Goal: Information Seeking & Learning: Learn about a topic

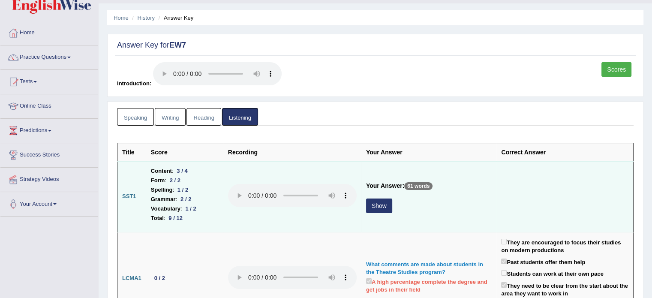
scroll to position [71, 0]
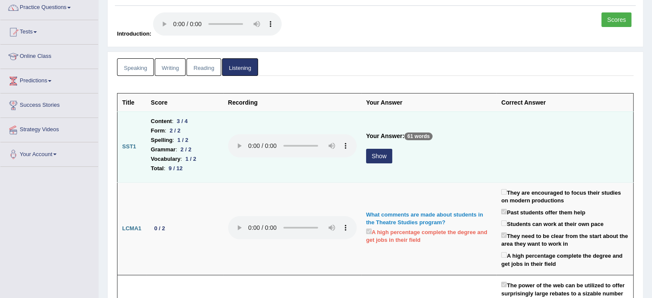
click at [390, 159] on button "Show" at bounding box center [379, 156] width 26 height 15
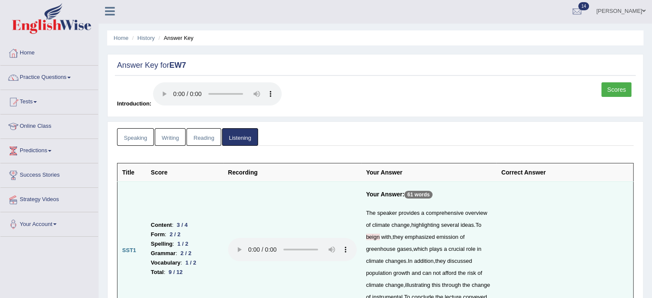
scroll to position [0, 0]
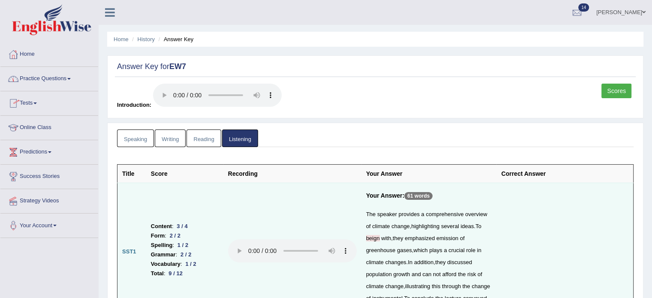
click at [617, 89] on link "Scores" at bounding box center [616, 91] width 30 height 15
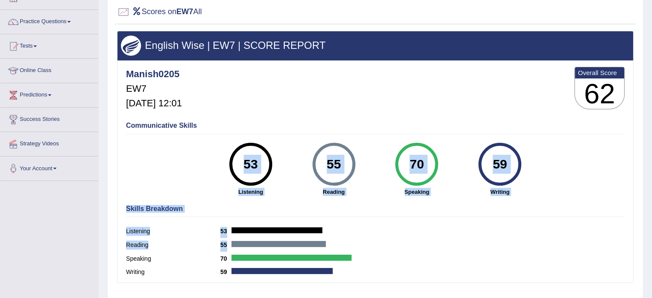
drag, startPoint x: 389, startPoint y: 134, endPoint x: 372, endPoint y: 229, distance: 96.8
click at [372, 65] on div "Manish0205 EW7 Oct 8, 2025, 12:01 Overall Score 62 Communicative Skills 53 List…" at bounding box center [375, 62] width 516 height 4
click at [314, 177] on div "55 Reading" at bounding box center [333, 169] width 83 height 53
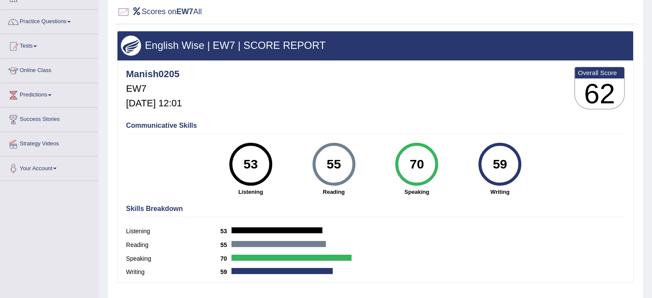
drag, startPoint x: 418, startPoint y: 165, endPoint x: 437, endPoint y: 163, distance: 18.6
click at [437, 163] on div "70" at bounding box center [416, 164] width 43 height 43
click at [461, 163] on div "59 Writing" at bounding box center [499, 169] width 83 height 53
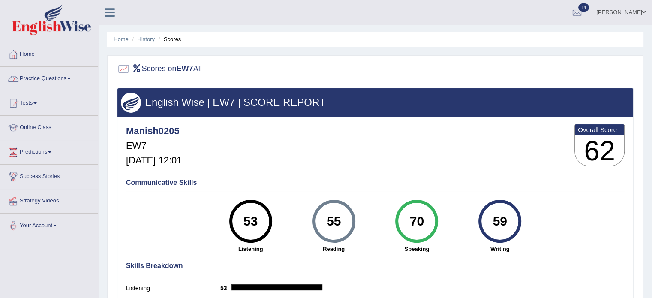
click at [46, 83] on link "Practice Questions" at bounding box center [49, 77] width 98 height 21
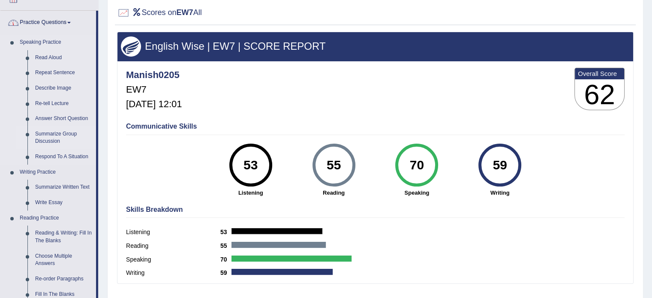
scroll to position [57, 0]
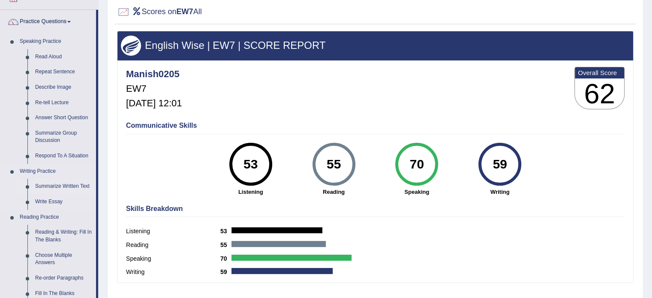
click at [68, 189] on link "Summarize Written Text" at bounding box center [63, 186] width 65 height 15
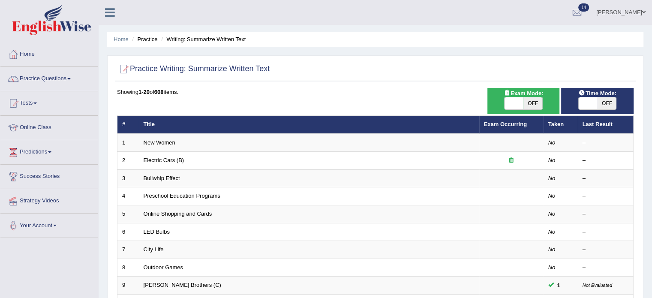
click at [512, 100] on span at bounding box center [513, 103] width 19 height 12
checkbox input "true"
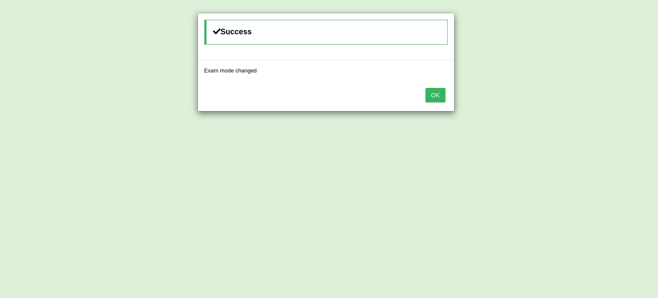
click at [435, 96] on button "OK" at bounding box center [436, 95] width 20 height 15
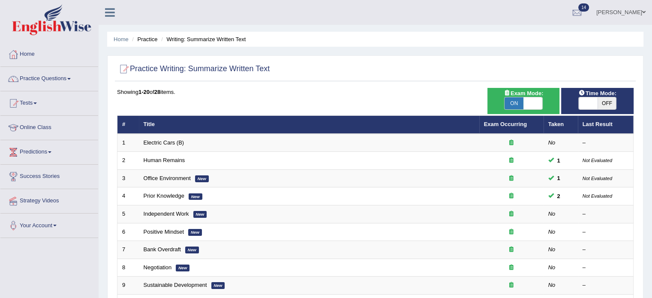
click at [586, 104] on span at bounding box center [588, 103] width 19 height 12
checkbox input "true"
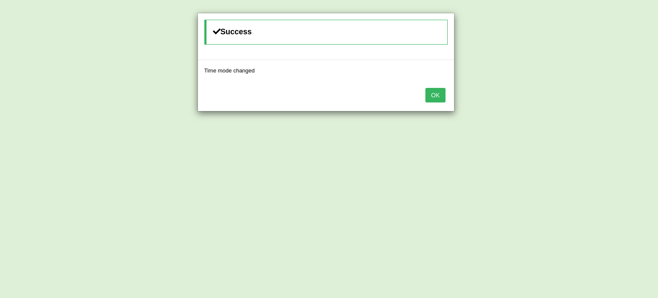
click at [438, 100] on button "OK" at bounding box center [436, 95] width 20 height 15
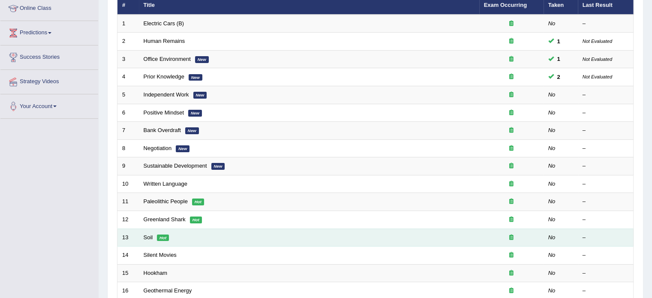
scroll to position [71, 0]
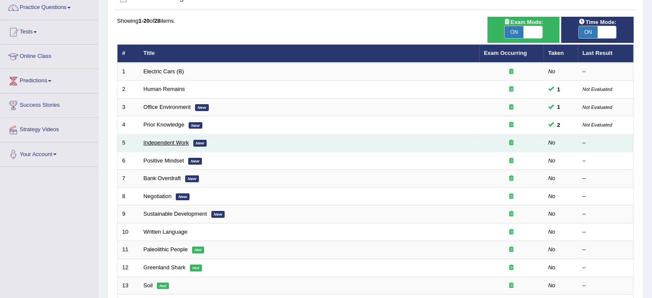
click at [175, 144] on link "Independent Work" at bounding box center [166, 142] width 45 height 6
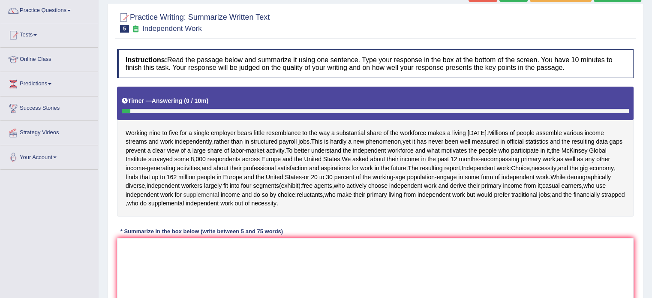
scroll to position [71, 0]
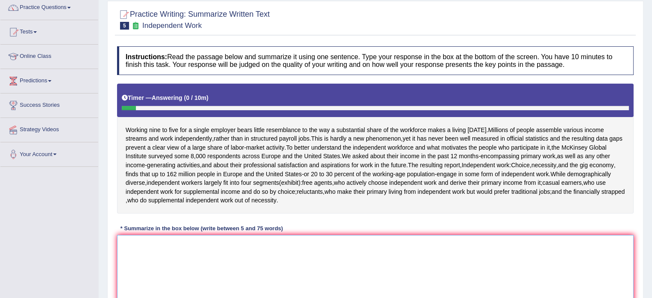
click at [185, 250] on textarea at bounding box center [375, 276] width 517 height 83
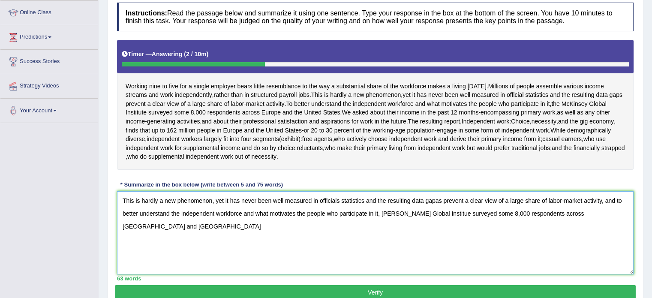
scroll to position [114, 0]
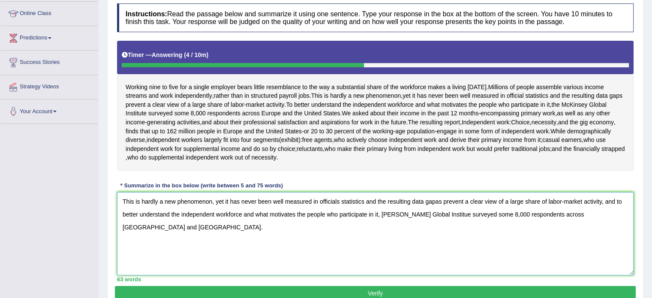
click at [161, 229] on textarea "This is hardly a new phenomenon, yet it has never been well measured in officia…" at bounding box center [375, 233] width 517 height 83
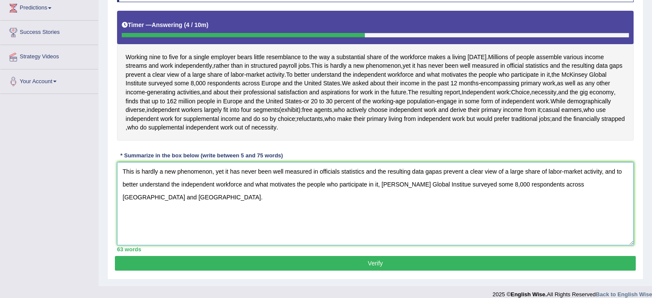
scroll to position [152, 0]
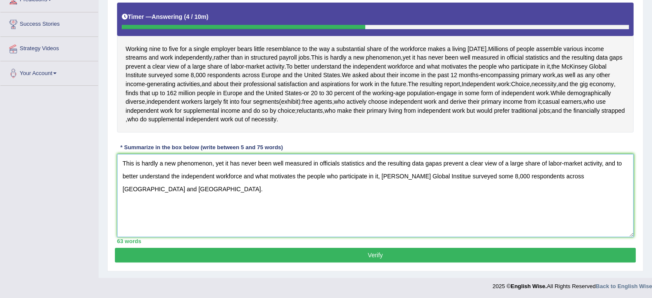
type textarea "This is hardly a new phenomenon, yet it has never been well measured in officia…"
click at [219, 253] on button "Verify" at bounding box center [375, 255] width 521 height 15
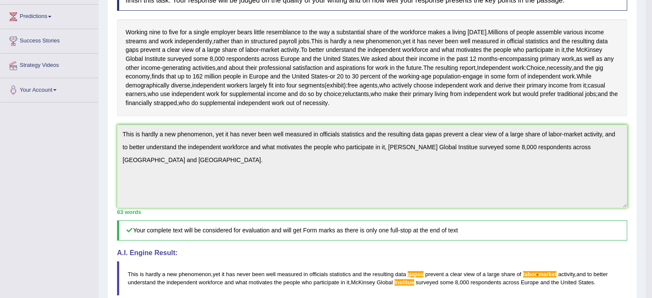
scroll to position [52, 0]
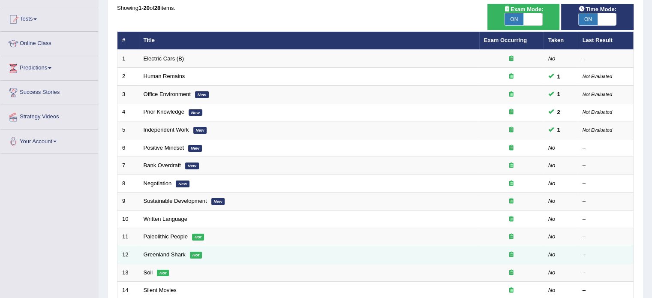
scroll to position [86, 0]
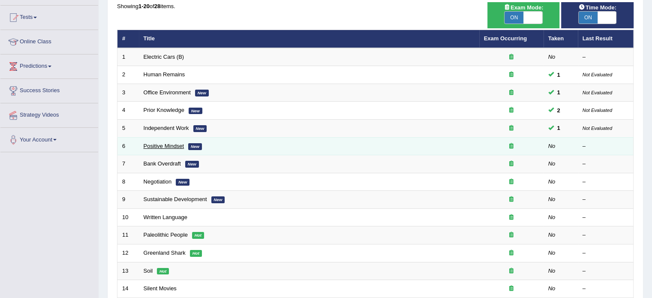
click at [164, 144] on link "Positive Mindset" at bounding box center [164, 146] width 41 height 6
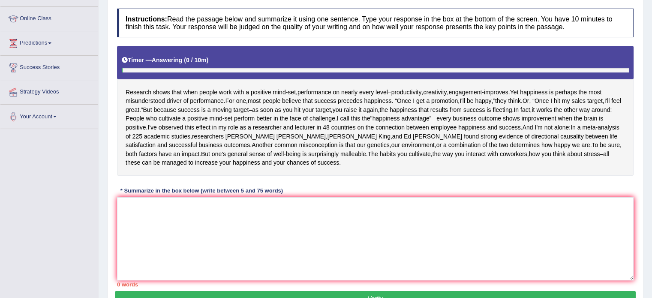
scroll to position [114, 0]
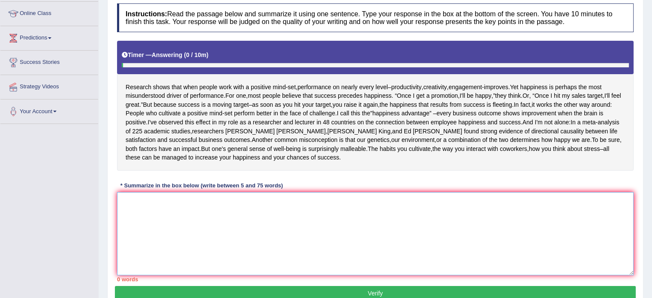
click at [193, 215] on textarea at bounding box center [375, 233] width 517 height 83
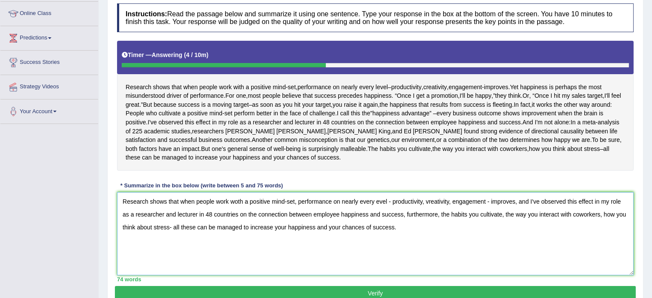
click at [237, 203] on textarea "Research shows that when people work woth a positive mind-set, performance on n…" at bounding box center [375, 233] width 517 height 83
click at [426, 199] on textarea "Research shows that when people work with a positive mind-set, performance on n…" at bounding box center [375, 233] width 517 height 83
click at [168, 225] on textarea "Research shows that when people work with a positive mind-set, performance on n…" at bounding box center [375, 233] width 517 height 83
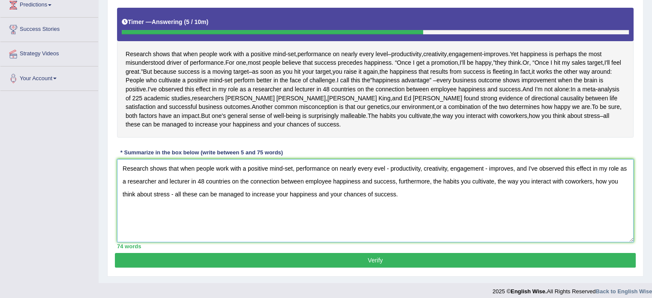
scroll to position [152, 0]
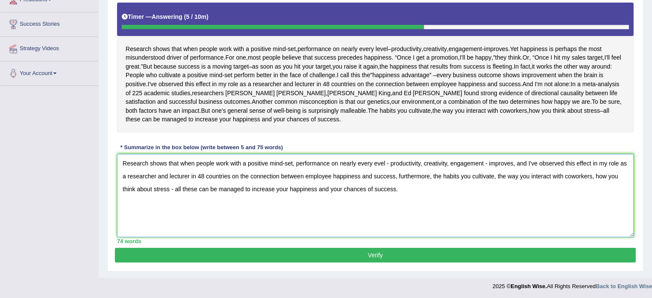
type textarea "Research shows that when people work with a positive mind-set, performance on n…"
click at [320, 253] on button "Verify" at bounding box center [375, 255] width 521 height 15
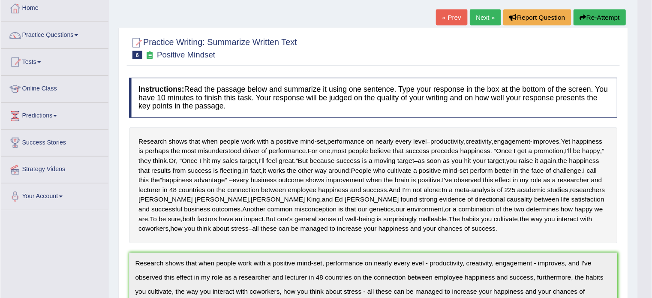
scroll to position [0, 0]
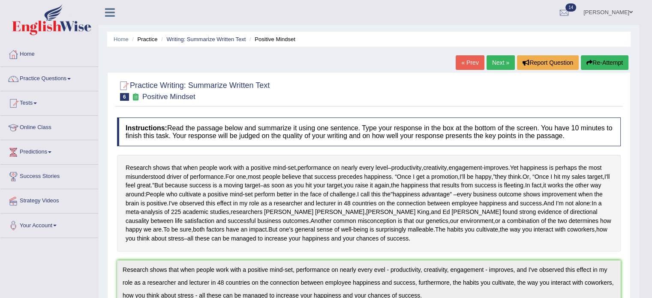
click at [602, 66] on button "Re-Attempt" at bounding box center [605, 62] width 48 height 15
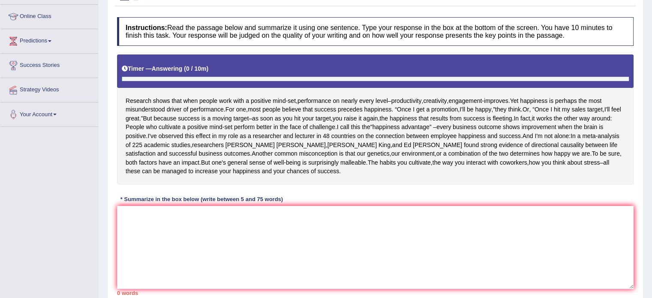
scroll to position [114, 0]
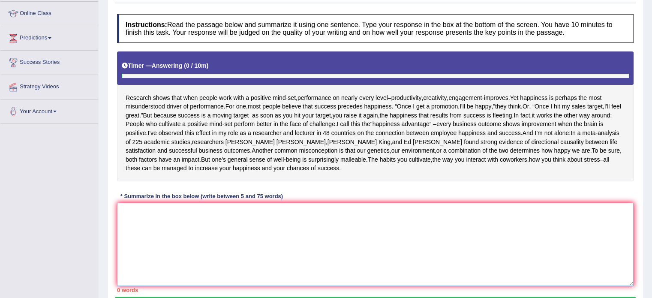
click at [221, 231] on textarea at bounding box center [375, 244] width 517 height 83
paste textarea "Research shows that when people work with a positive mind-set, performance on n…"
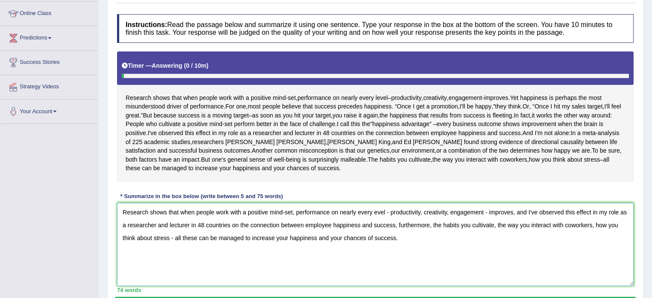
click at [375, 208] on textarea "Research shows that when people work with a positive mind-set, performance on n…" at bounding box center [375, 244] width 517 height 83
click at [569, 223] on textarea "Research shows that when people work with a positive mind-set, performance on n…" at bounding box center [375, 244] width 517 height 83
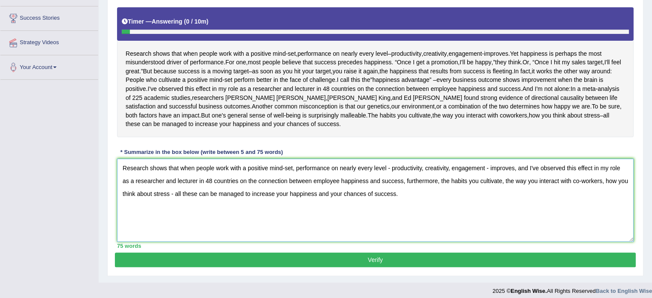
scroll to position [162, 0]
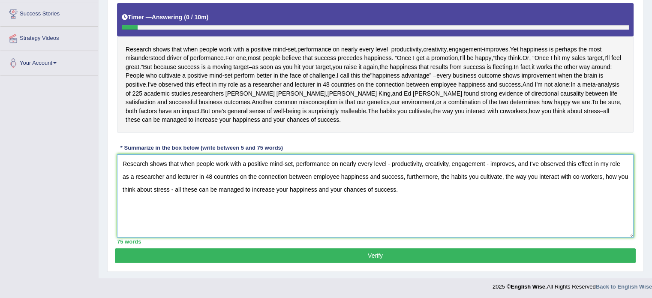
type textarea "Research shows that when people work with a positive mind-set, performance on n…"
click at [398, 255] on button "Verify" at bounding box center [375, 255] width 521 height 15
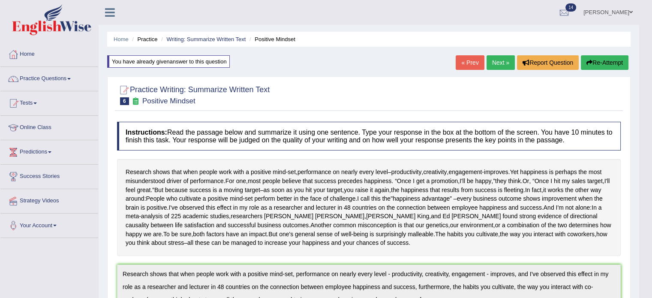
scroll to position [0, 0]
click at [492, 63] on link "Next »" at bounding box center [500, 62] width 28 height 15
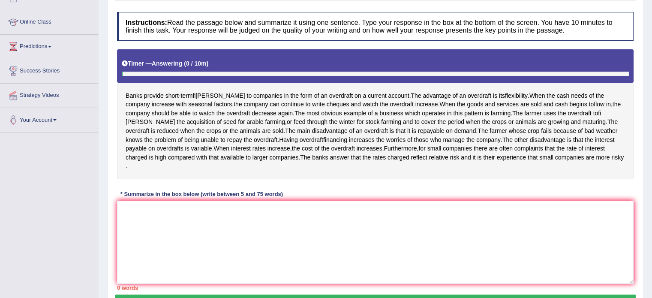
scroll to position [114, 0]
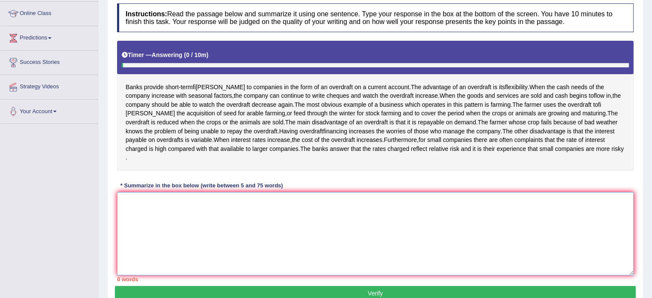
click at [210, 204] on textarea at bounding box center [375, 233] width 517 height 83
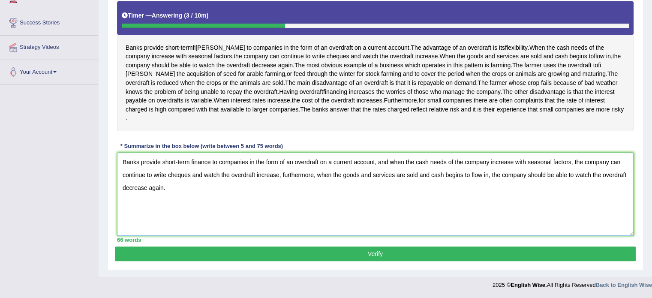
scroll to position [161, 0]
click at [389, 161] on textarea "Banks provide short-term finance to companies in the form of an overdraft on a …" at bounding box center [375, 194] width 517 height 83
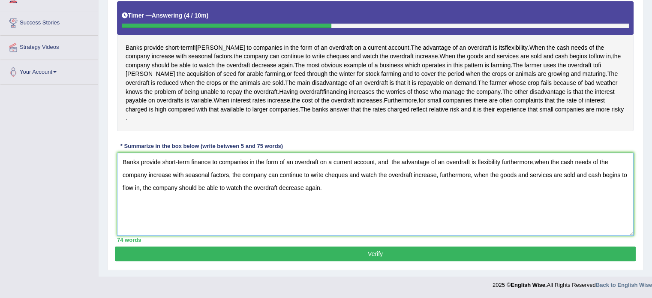
click at [470, 174] on textarea "Banks provide short-term finance to companies in the form of an overdraft on a …" at bounding box center [375, 194] width 517 height 83
click at [476, 217] on textarea "Banks provide short-term finance to companies in the form of an overdraft on a …" at bounding box center [375, 194] width 517 height 83
click at [497, 163] on textarea "Banks provide short-term finance to companies in the form of an overdraft on a …" at bounding box center [375, 194] width 517 height 83
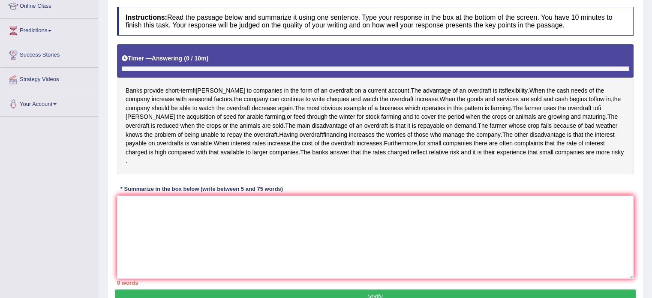
scroll to position [143, 0]
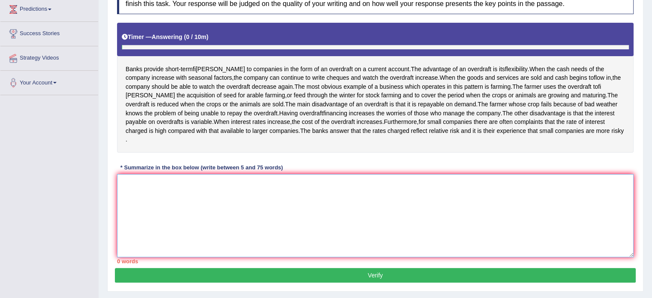
click at [294, 225] on textarea at bounding box center [375, 215] width 517 height 83
paste textarea "Banks provide short-term finance to companies in the form of an overdraft on a …"
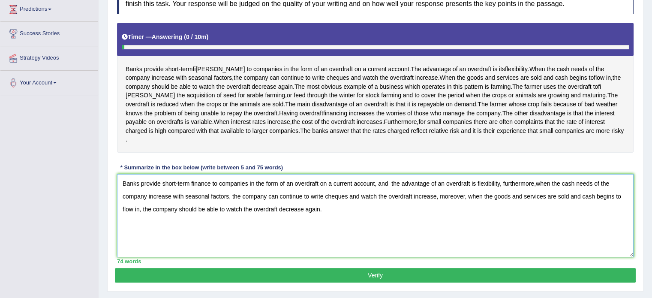
click at [535, 190] on textarea "Banks provide short-term finance to companies in the form of an overdraft on a …" at bounding box center [375, 215] width 517 height 83
type textarea "Banks provide short-term finance to companies in the form of an overdraft on a …"
click at [453, 279] on button "Verify" at bounding box center [375, 275] width 521 height 15
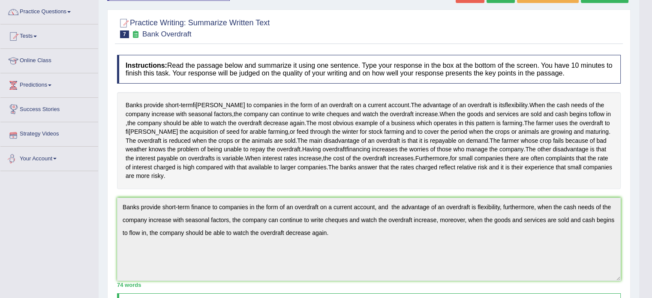
scroll to position [9, 0]
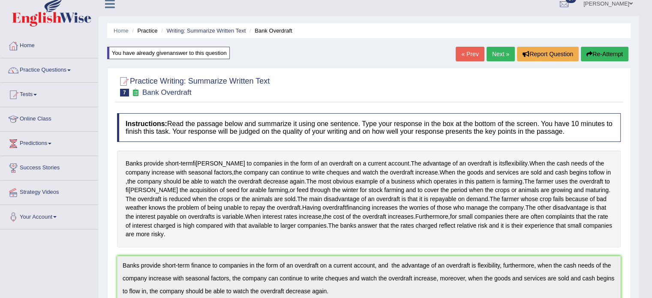
click at [491, 52] on link "Next »" at bounding box center [500, 54] width 28 height 15
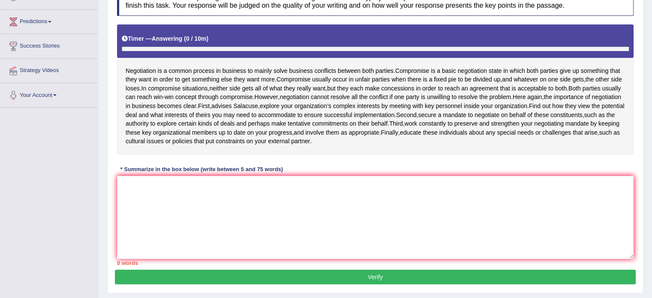
scroll to position [143, 0]
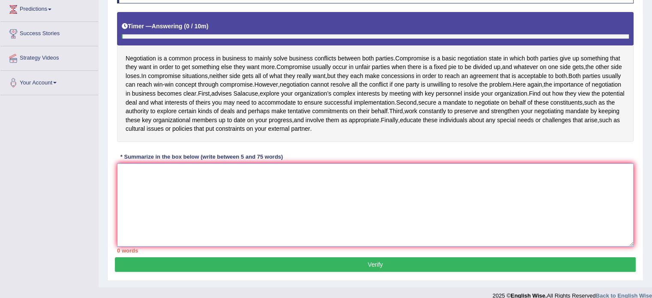
click at [194, 214] on textarea at bounding box center [375, 204] width 517 height 83
click at [248, 230] on textarea at bounding box center [375, 204] width 517 height 83
click at [249, 230] on textarea at bounding box center [375, 204] width 517 height 83
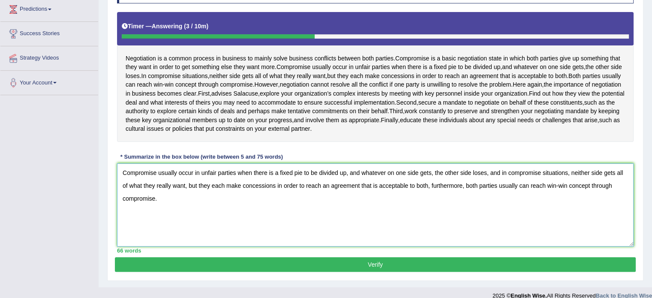
type textarea "Compromise usually occur in unfair parties when there is a fixed pie to be divi…"
click at [312, 272] on button "Verify" at bounding box center [375, 264] width 521 height 15
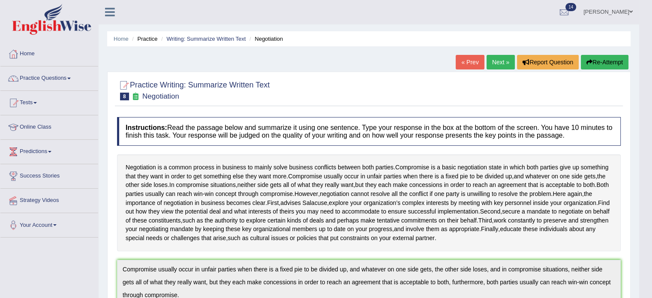
scroll to position [0, 0]
click at [53, 75] on link "Practice Questions" at bounding box center [49, 77] width 98 height 21
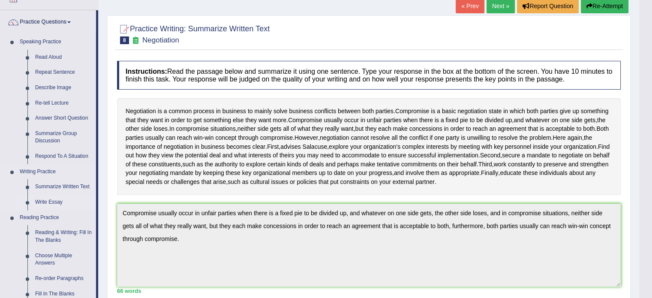
scroll to position [57, 0]
click at [57, 185] on link "Summarize Written Text" at bounding box center [63, 186] width 65 height 15
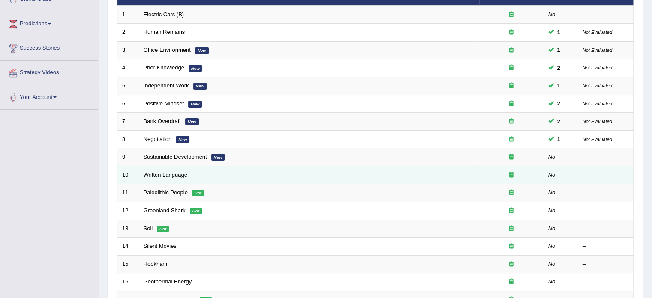
scroll to position [129, 0]
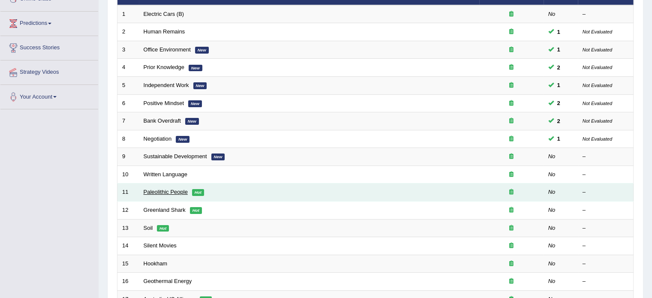
click at [168, 190] on link "Paleolithic People" at bounding box center [166, 192] width 44 height 6
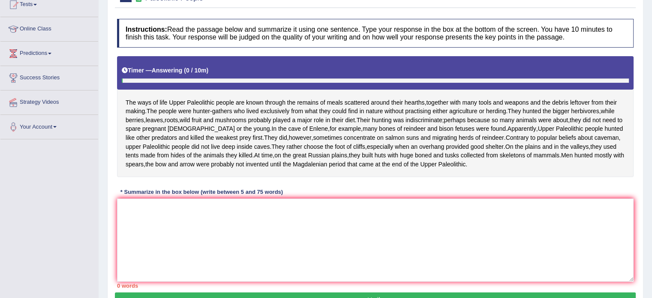
scroll to position [100, 0]
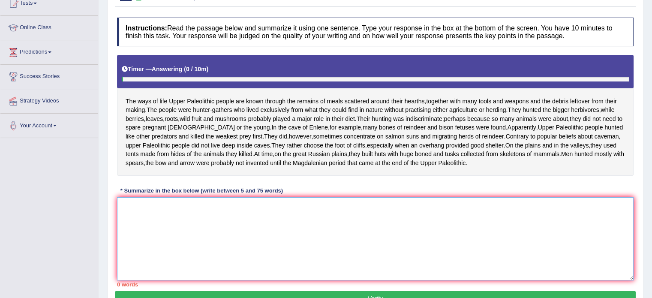
click at [176, 231] on textarea at bounding box center [375, 238] width 517 height 83
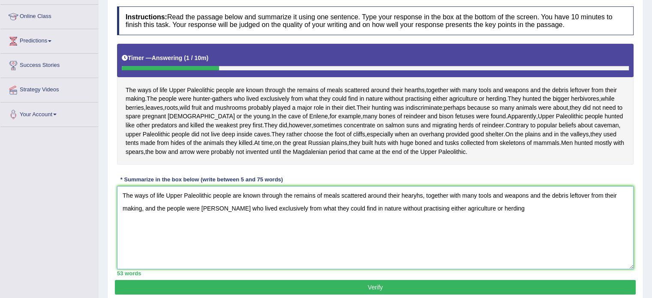
scroll to position [114, 0]
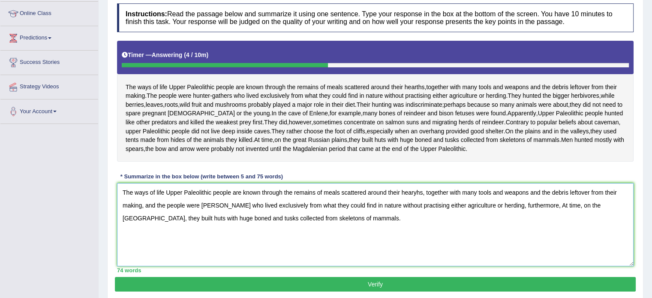
click at [416, 200] on textarea "The ways of life Upper Paleolithic people are known through the remains of meal…" at bounding box center [375, 224] width 517 height 83
click at [554, 212] on textarea "The ways of life Upper Paleolithic people are known through the remains of meal…" at bounding box center [375, 224] width 517 height 83
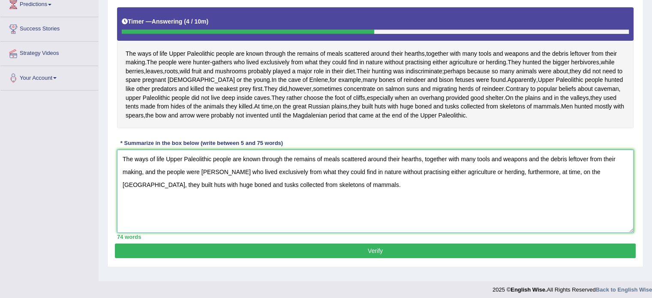
scroll to position [152, 0]
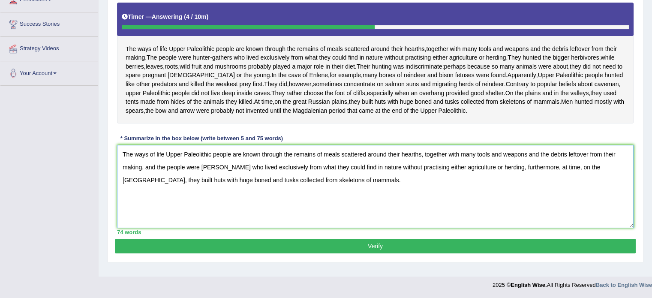
type textarea "The ways of life Upper Paleolithic people are known through the remains of meal…"
click at [350, 251] on button "Verify" at bounding box center [375, 246] width 521 height 15
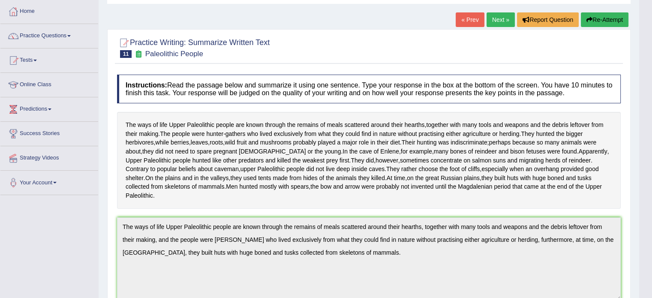
scroll to position [0, 0]
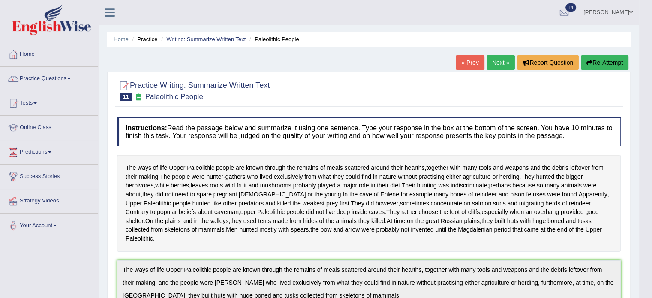
click at [489, 60] on link "Next »" at bounding box center [500, 62] width 28 height 15
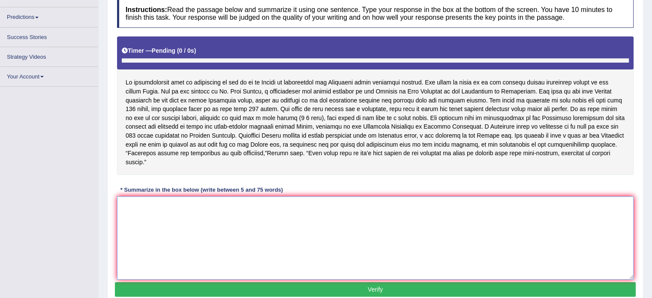
click at [222, 227] on textarea at bounding box center [375, 237] width 517 height 83
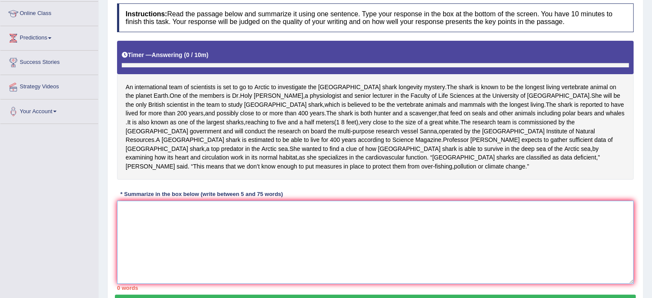
scroll to position [128, 0]
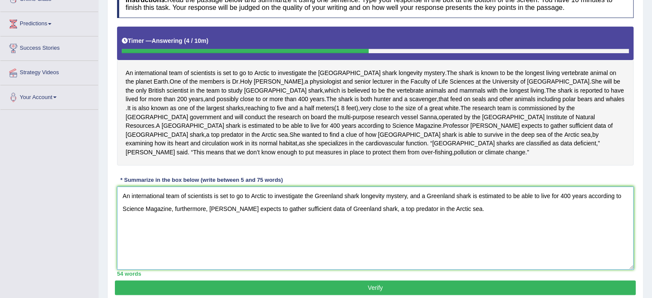
click at [118, 188] on textarea "An international team of scientists is set to go to Arctic to investigate the G…" at bounding box center [375, 227] width 517 height 83
click at [420, 186] on textarea "An international team of scientists is set to go to Arctic to investigate the G…" at bounding box center [375, 227] width 517 height 83
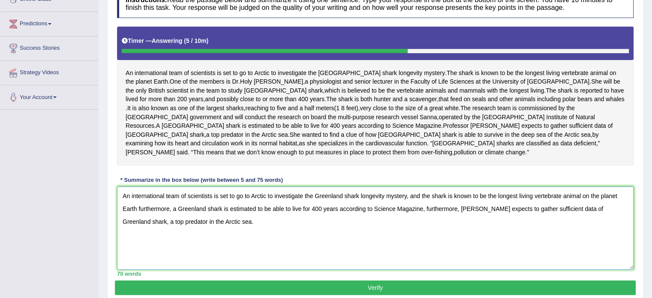
click at [457, 197] on textarea "An international team of scientists is set to go to Arctic to investigate the G…" at bounding box center [375, 227] width 517 height 83
click at [492, 241] on textarea "An international team of scientists is set to go to Arctic to investigate the G…" at bounding box center [375, 227] width 517 height 83
click at [137, 198] on textarea "An international team of scientists is set to go to Arctic to investigate the G…" at bounding box center [375, 227] width 517 height 83
type textarea "An international team of scientists is set to go to Arctic to investigate the G…"
click at [355, 281] on button "Verify" at bounding box center [375, 287] width 521 height 15
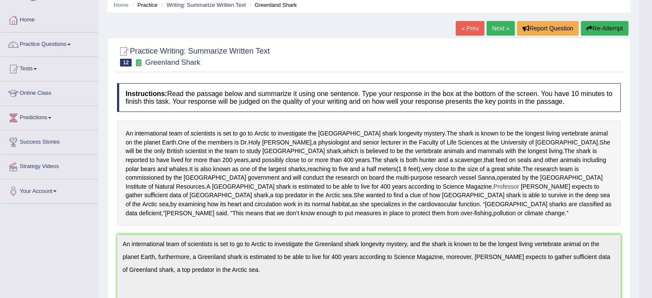
scroll to position [28, 0]
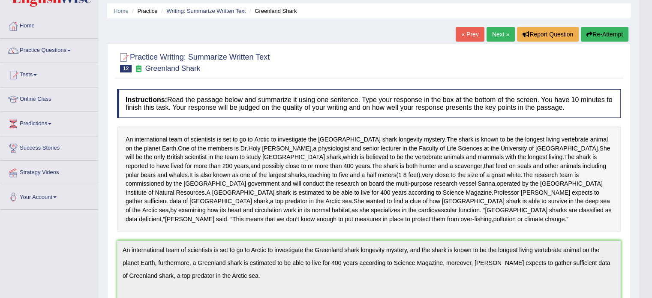
click at [496, 36] on link "Next »" at bounding box center [500, 34] width 28 height 15
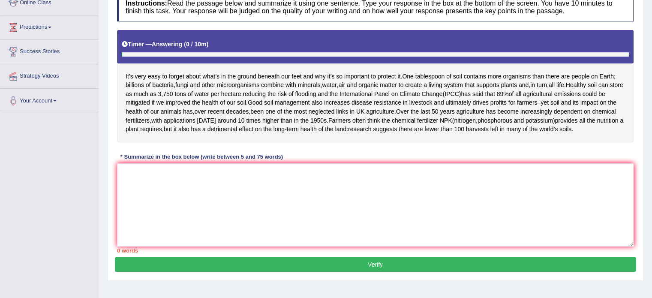
scroll to position [129, 0]
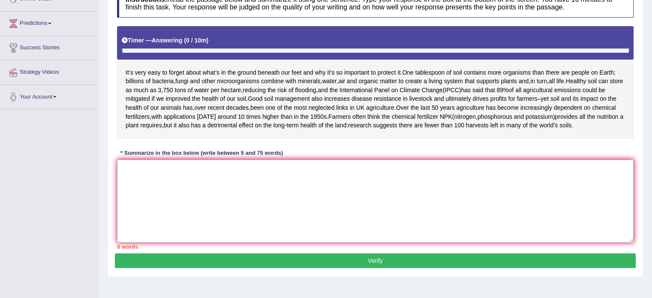
click at [290, 216] on textarea at bounding box center [375, 200] width 517 height 83
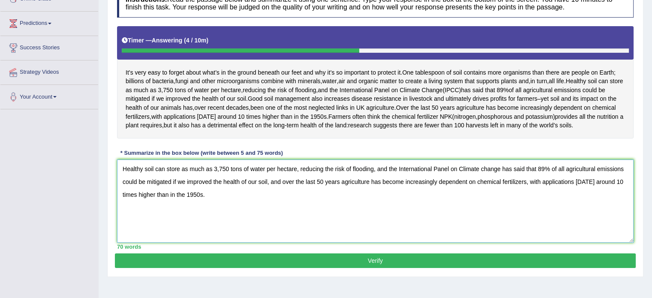
type textarea "Healthy soil can store as much as 3,750 tons of water per hectare, reducing the…"
click at [358, 268] on button "Verify" at bounding box center [375, 260] width 521 height 15
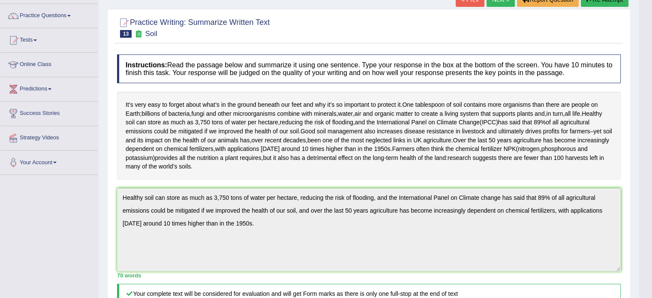
scroll to position [50, 0]
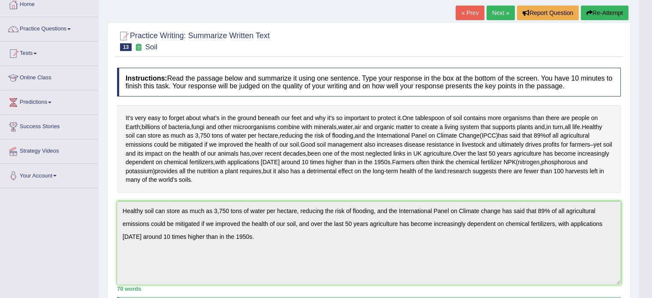
click at [501, 12] on link "Next »" at bounding box center [500, 13] width 28 height 15
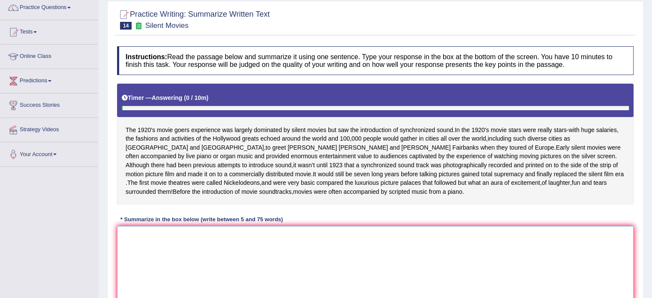
click at [179, 265] on textarea at bounding box center [375, 267] width 517 height 83
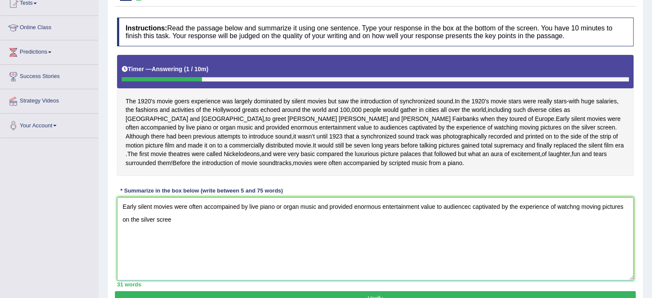
scroll to position [129, 0]
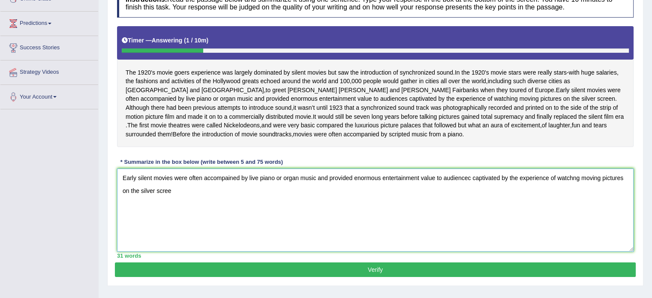
type textarea "Early silent movies were often accompained by live piano or organ music and pro…"
drag, startPoint x: 123, startPoint y: 183, endPoint x: 214, endPoint y: 219, distance: 97.6
click at [214, 219] on textarea "Early silent movies were often accompained by live piano or organ music and pro…" at bounding box center [375, 209] width 517 height 83
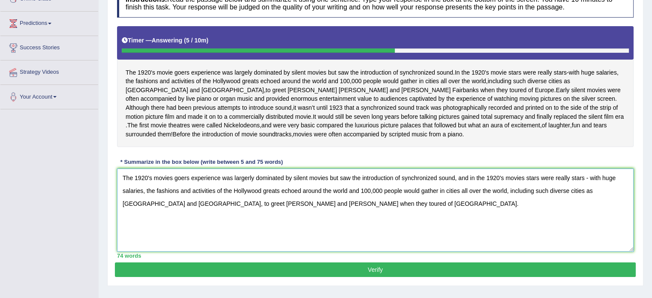
click at [173, 210] on textarea "The 1920's movies goers experience was largerly dominated by silent movies but …" at bounding box center [375, 209] width 517 height 83
click at [245, 210] on textarea "The 1920's movies goers experience was largerly dominated by silent movies but …" at bounding box center [375, 209] width 517 height 83
type textarea "The 1920's movies goers experience was largerly dominated by silent movies but …"
click at [370, 277] on button "Verify" at bounding box center [375, 269] width 521 height 15
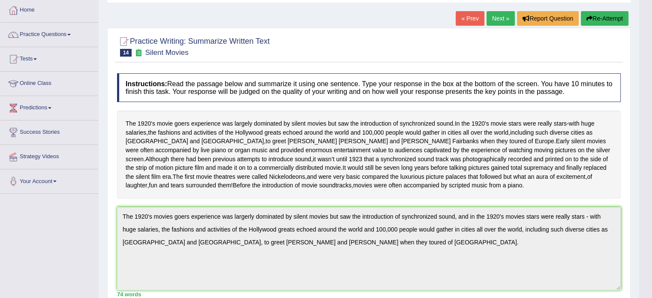
scroll to position [0, 0]
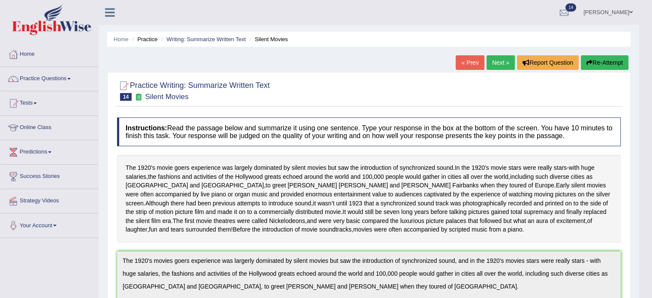
click at [495, 60] on link "Next »" at bounding box center [500, 62] width 28 height 15
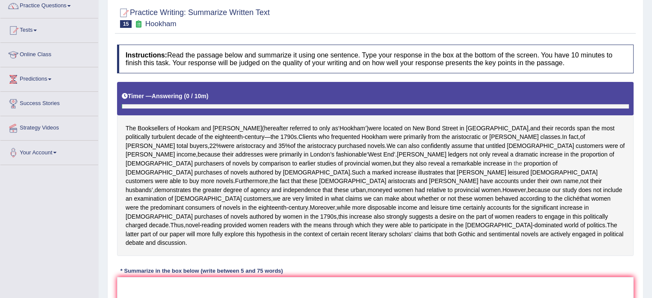
scroll to position [100, 0]
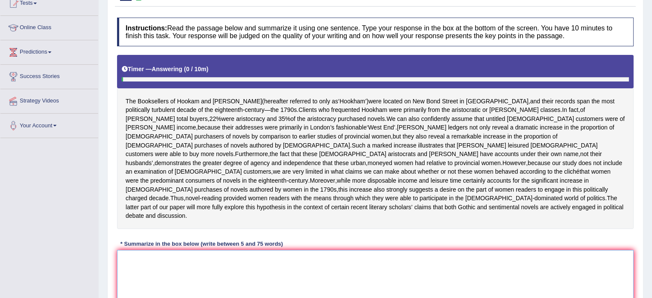
click at [201, 285] on textarea at bounding box center [375, 291] width 517 height 83
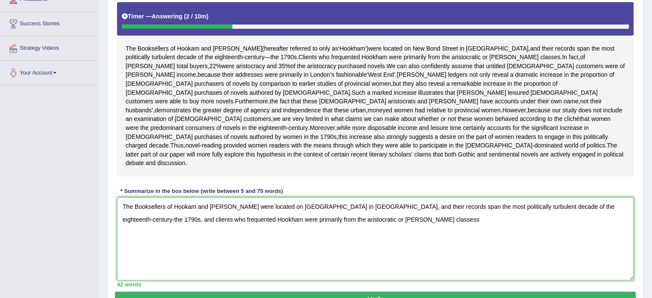
scroll to position [157, 0]
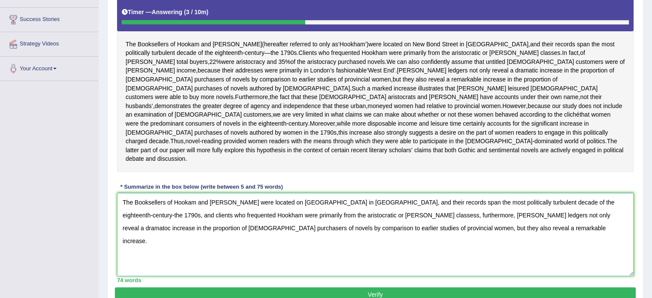
click at [211, 210] on textarea "The Booksellers of Hookam and [PERSON_NAME] were located on [GEOGRAPHIC_DATA] i…" at bounding box center [375, 234] width 517 height 83
click at [352, 221] on textarea "The Booksellers of Hookam and [PERSON_NAME] were located on [GEOGRAPHIC_DATA] i…" at bounding box center [375, 234] width 517 height 83
click at [507, 221] on textarea "The Booksellers of Hookam and [PERSON_NAME] were located on [GEOGRAPHIC_DATA] i…" at bounding box center [375, 234] width 517 height 83
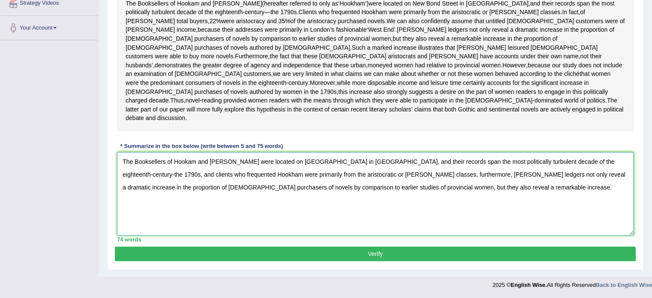
type textarea "The Booksellers of Hookam and [PERSON_NAME] were located on [GEOGRAPHIC_DATA] i…"
click at [357, 252] on button "Verify" at bounding box center [375, 253] width 521 height 15
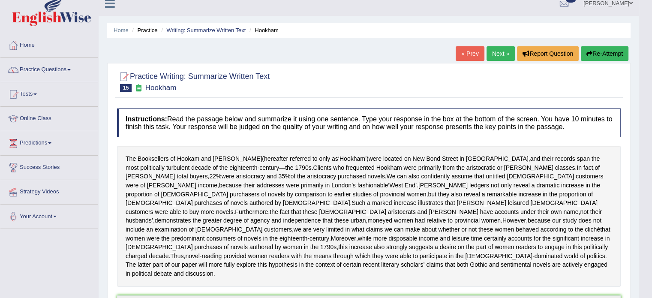
scroll to position [0, 0]
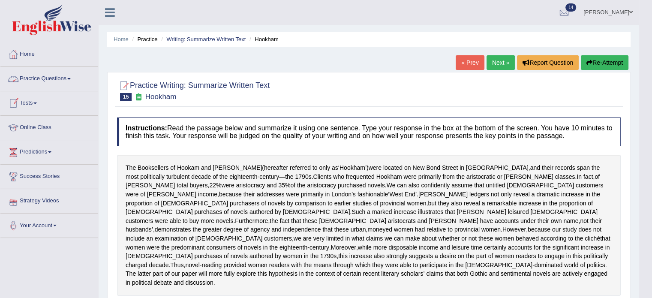
click at [67, 78] on link "Practice Questions" at bounding box center [49, 77] width 98 height 21
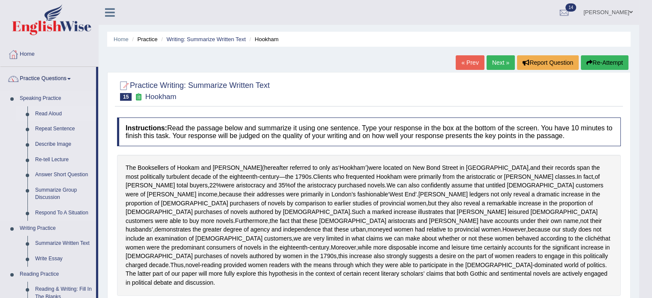
click at [45, 115] on link "Read Aloud" at bounding box center [63, 113] width 65 height 15
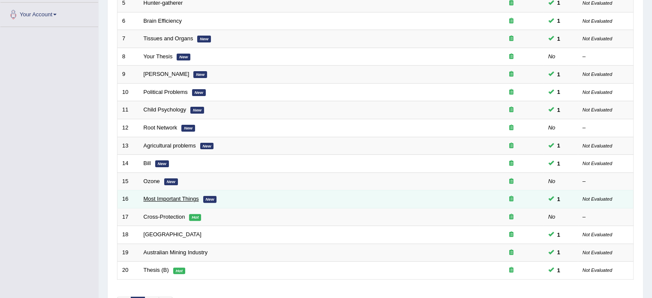
scroll to position [267, 0]
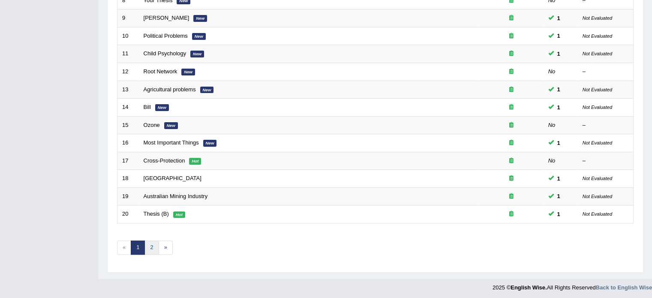
click at [151, 247] on link "2" at bounding box center [151, 247] width 14 height 14
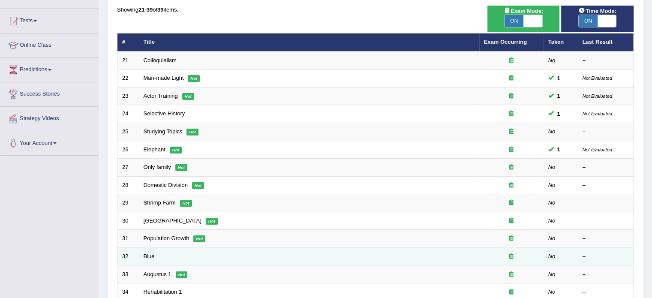
scroll to position [86, 0]
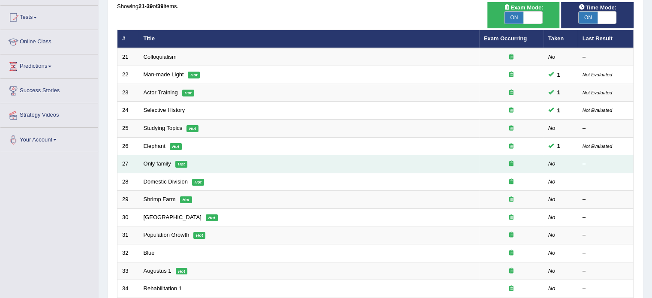
click at [157, 158] on td "Only family Hot" at bounding box center [309, 164] width 340 height 18
click at [153, 165] on link "Only family" at bounding box center [157, 163] width 27 height 6
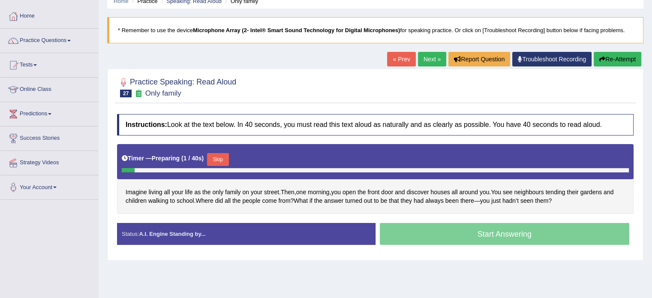
scroll to position [71, 0]
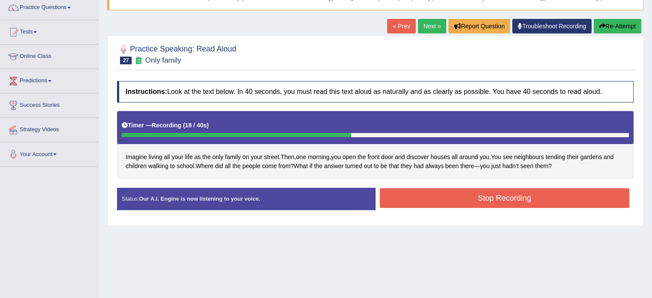
click at [482, 201] on button "Stop Recording" at bounding box center [505, 198] width 250 height 20
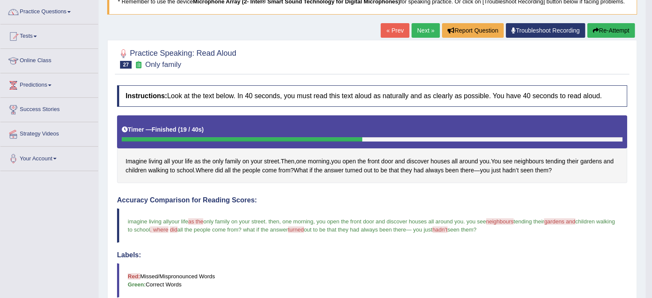
scroll to position [65, 0]
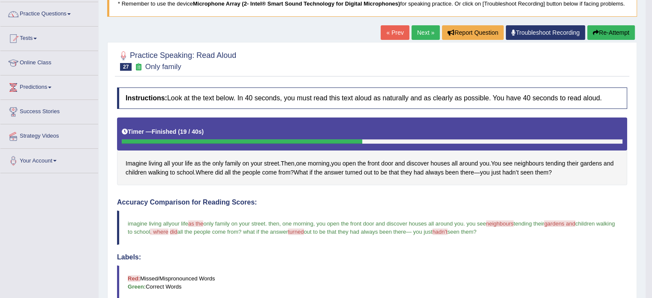
click at [414, 33] on link "Next »" at bounding box center [425, 32] width 28 height 15
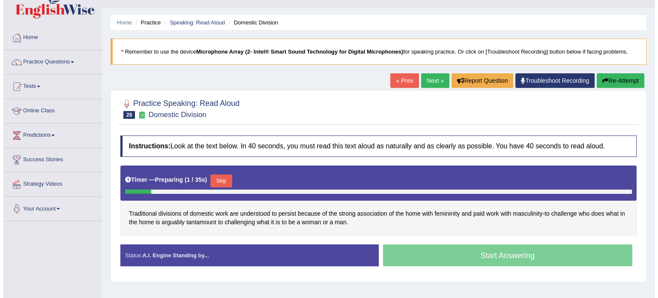
scroll to position [57, 0]
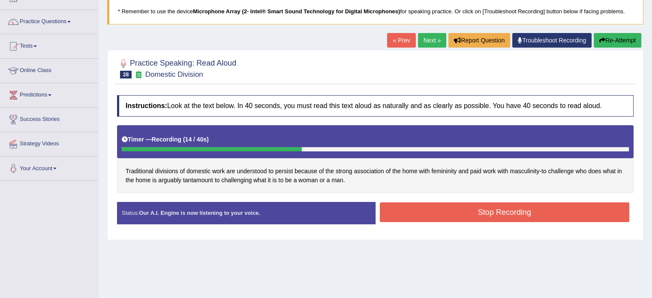
click at [486, 209] on button "Stop Recording" at bounding box center [505, 212] width 250 height 20
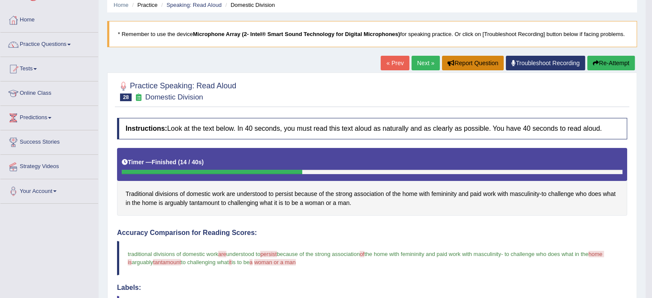
scroll to position [28, 0]
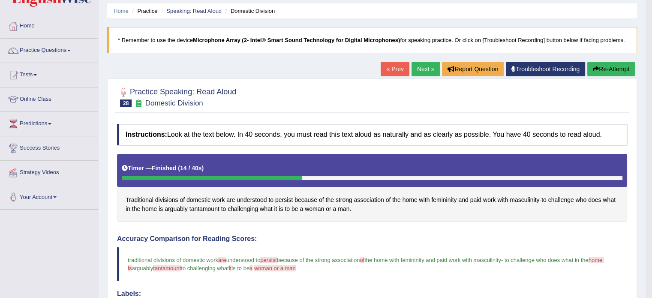
click at [604, 71] on button "Re-Attempt" at bounding box center [611, 69] width 48 height 15
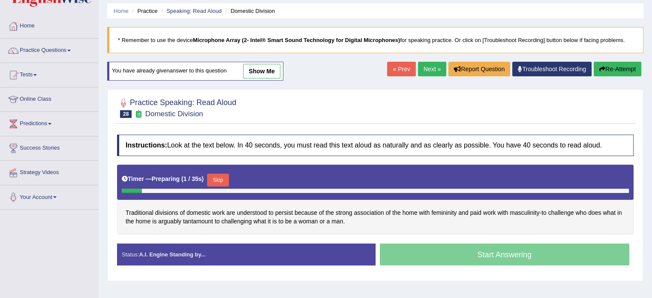
click at [220, 178] on button "Skip" at bounding box center [217, 180] width 21 height 13
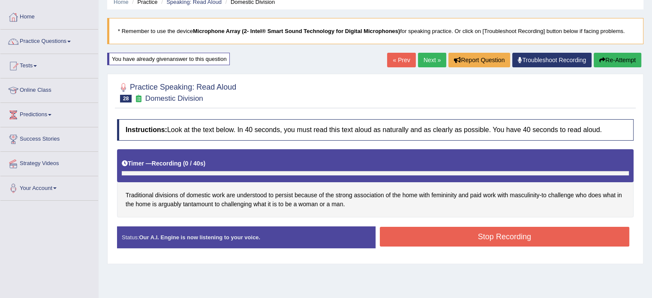
scroll to position [43, 0]
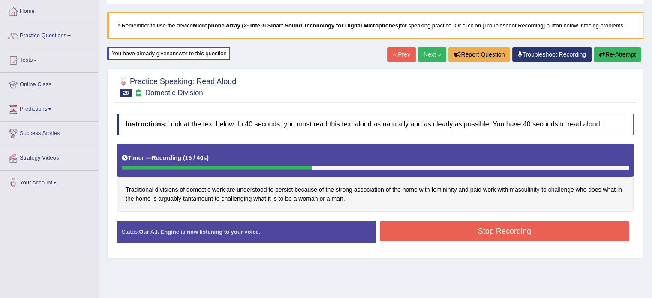
click at [455, 229] on button "Stop Recording" at bounding box center [505, 231] width 250 height 20
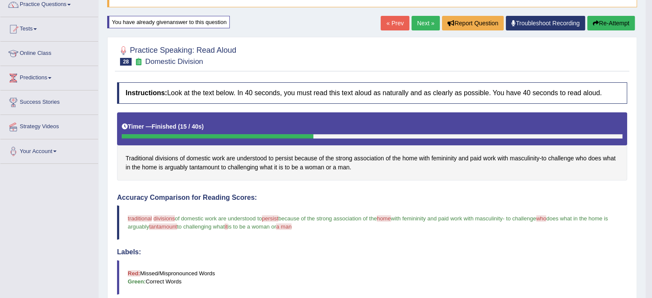
scroll to position [69, 0]
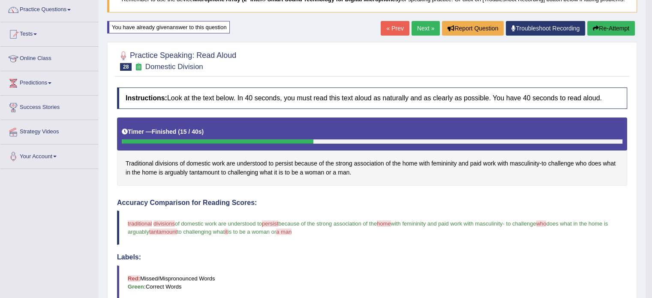
click at [427, 28] on link "Next »" at bounding box center [425, 28] width 28 height 15
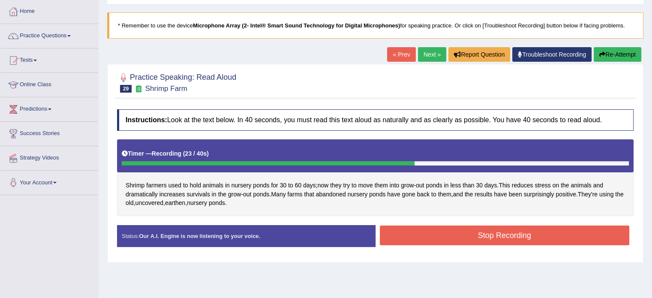
click at [474, 241] on button "Stop Recording" at bounding box center [505, 235] width 250 height 20
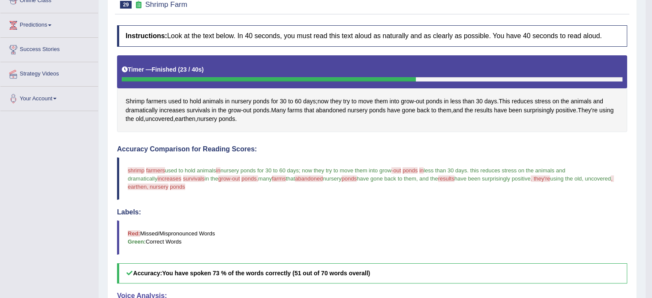
scroll to position [57, 0]
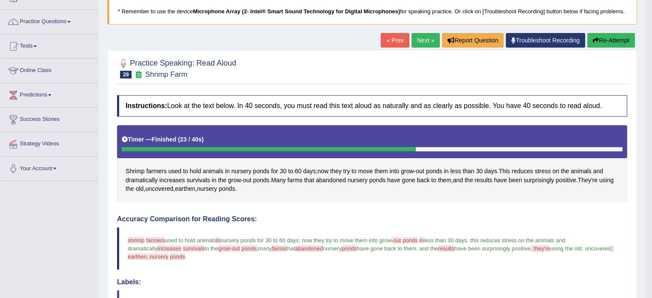
click at [420, 39] on link "Next »" at bounding box center [425, 40] width 28 height 15
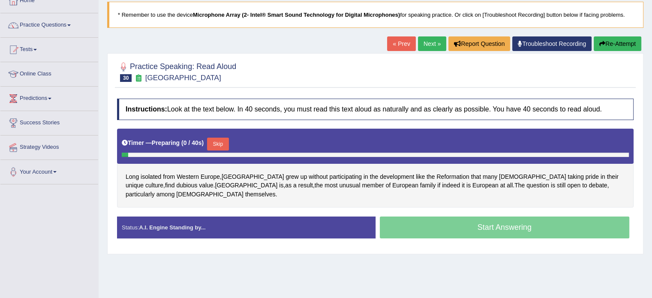
scroll to position [57, 0]
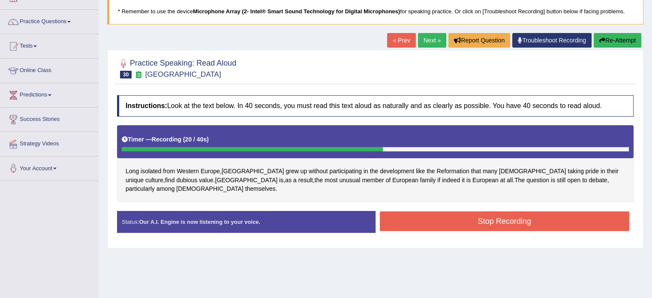
click at [480, 213] on button "Stop Recording" at bounding box center [505, 221] width 250 height 20
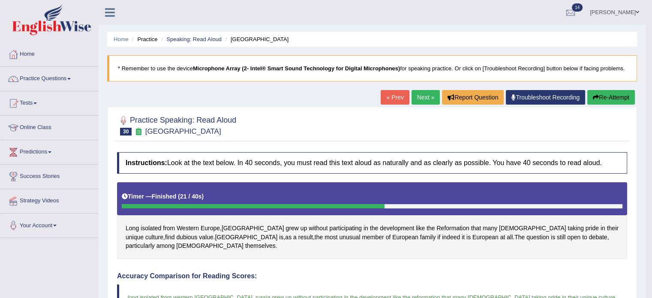
scroll to position [0, 0]
click at [417, 96] on link "Next »" at bounding box center [425, 97] width 28 height 15
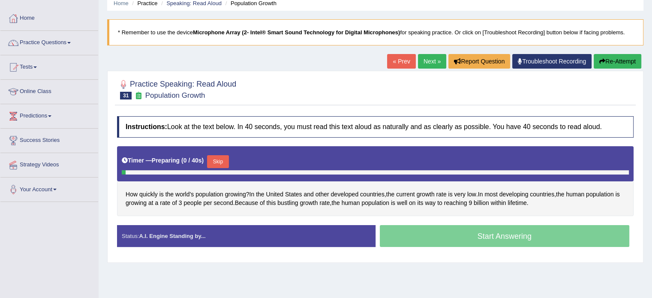
scroll to position [57, 0]
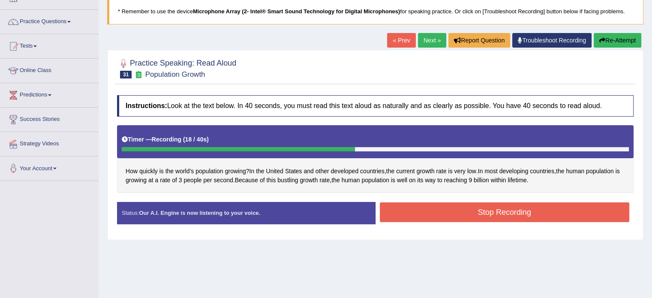
click at [466, 210] on button "Stop Recording" at bounding box center [505, 212] width 250 height 20
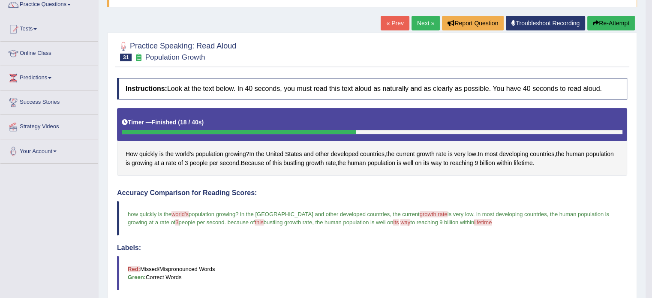
scroll to position [71, 0]
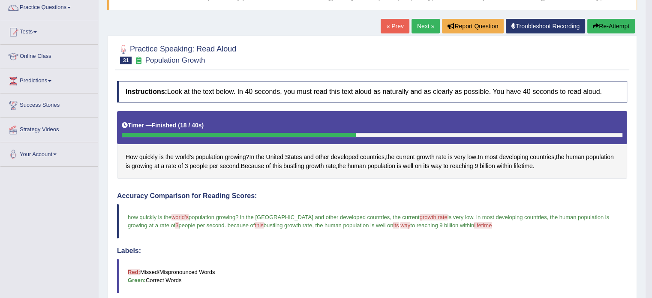
click at [416, 27] on link "Next »" at bounding box center [425, 26] width 28 height 15
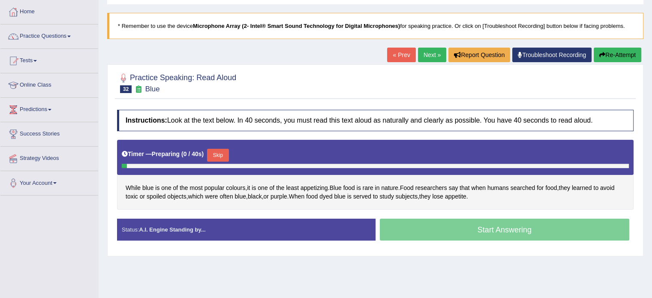
scroll to position [43, 0]
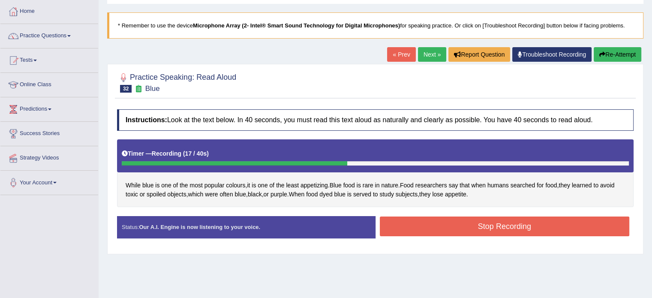
click at [480, 231] on button "Stop Recording" at bounding box center [505, 226] width 250 height 20
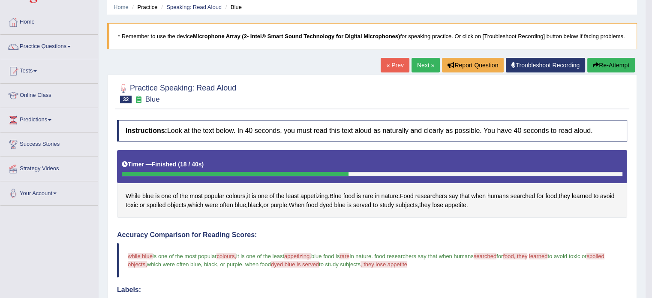
scroll to position [28, 0]
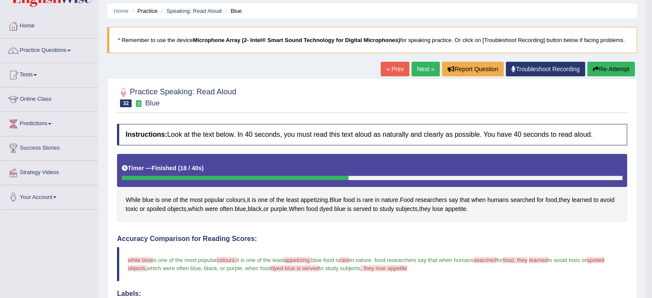
click at [415, 69] on link "Next »" at bounding box center [425, 69] width 28 height 15
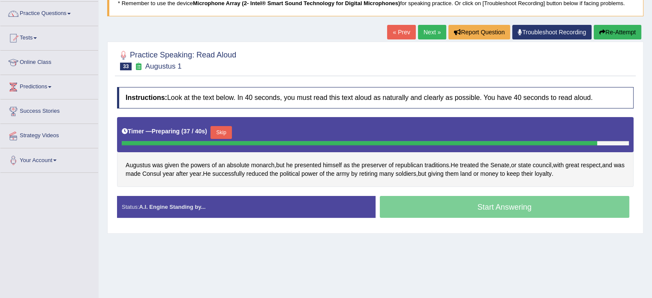
scroll to position [86, 0]
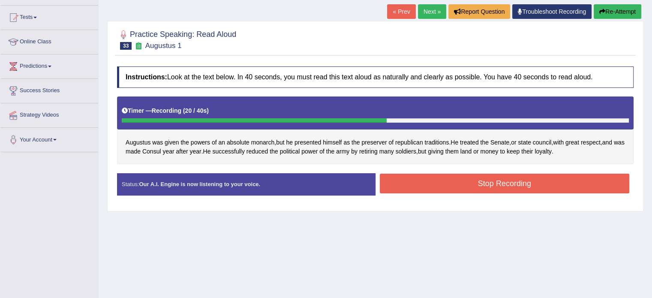
click at [473, 183] on button "Stop Recording" at bounding box center [505, 184] width 250 height 20
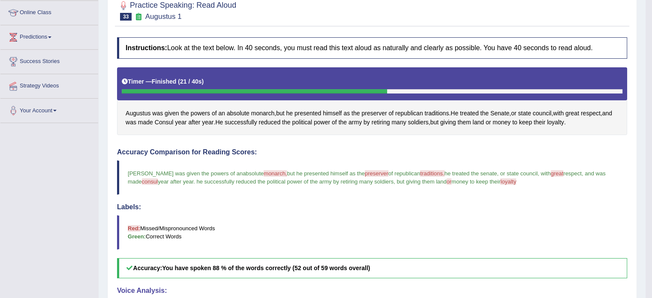
scroll to position [22, 0]
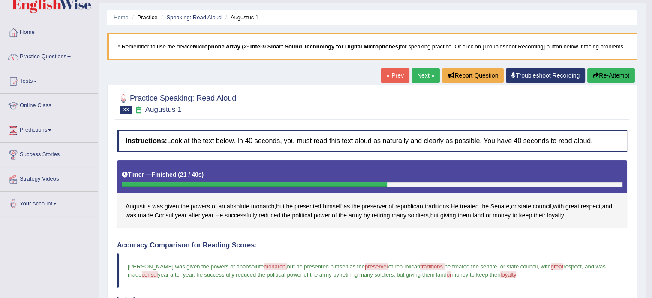
click at [421, 74] on link "Next »" at bounding box center [425, 75] width 28 height 15
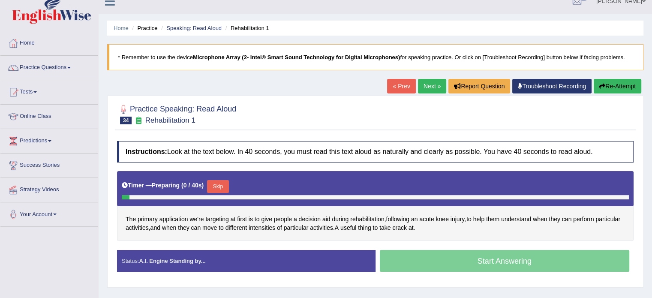
scroll to position [28, 0]
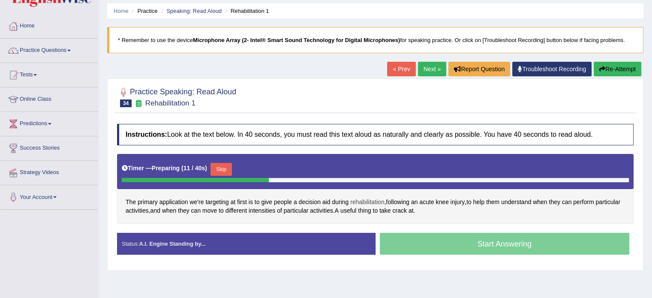
click at [364, 200] on span "rehabilitation" at bounding box center [367, 202] width 34 height 9
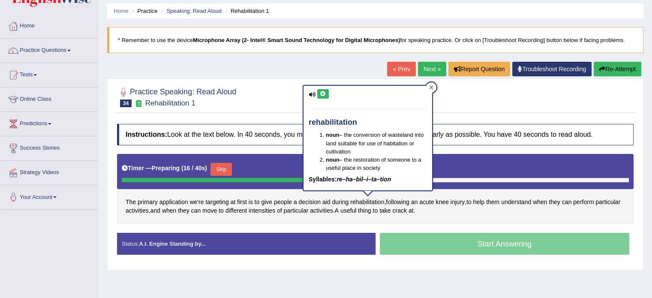
click at [430, 86] on icon at bounding box center [431, 87] width 4 height 4
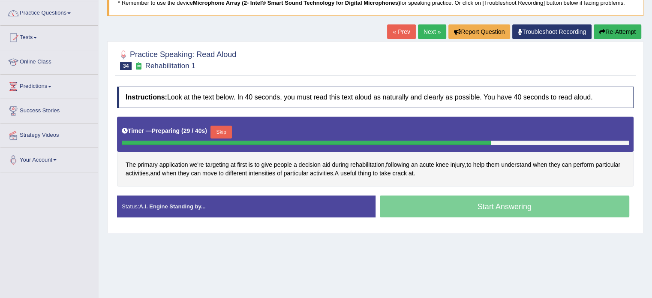
scroll to position [71, 0]
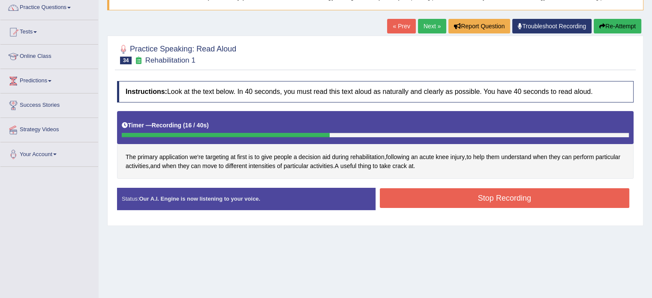
click at [450, 201] on button "Stop Recording" at bounding box center [505, 198] width 250 height 20
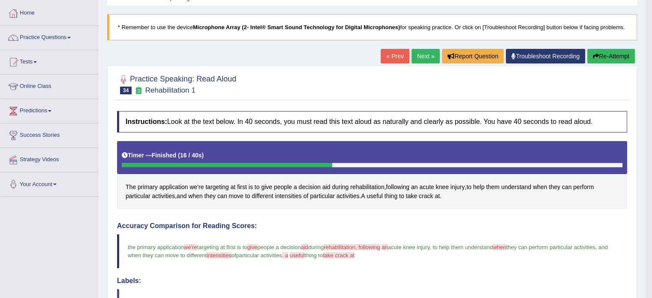
scroll to position [36, 0]
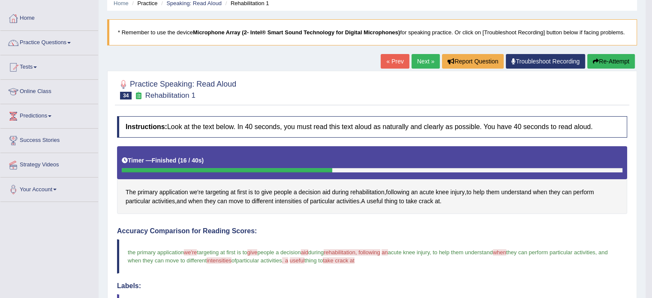
click at [418, 59] on link "Next »" at bounding box center [425, 61] width 28 height 15
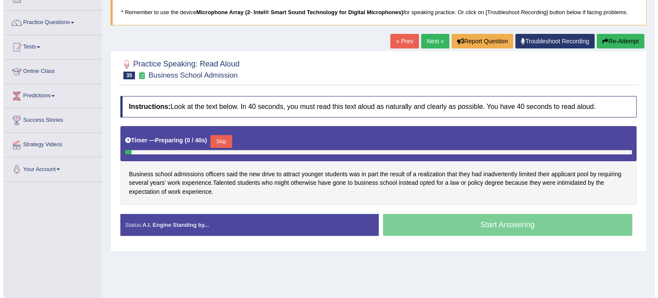
scroll to position [57, 0]
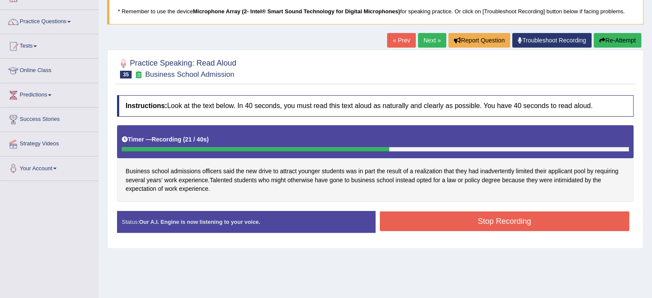
click at [461, 221] on button "Stop Recording" at bounding box center [505, 221] width 250 height 20
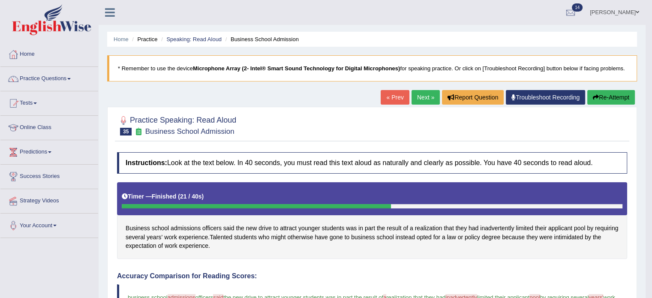
scroll to position [0, 0]
click at [414, 94] on link "Next »" at bounding box center [425, 97] width 28 height 15
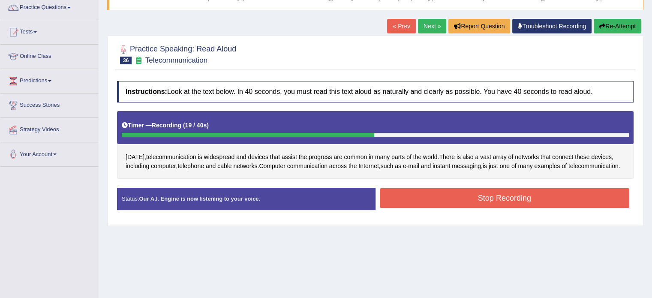
click at [468, 208] on button "Stop Recording" at bounding box center [505, 198] width 250 height 20
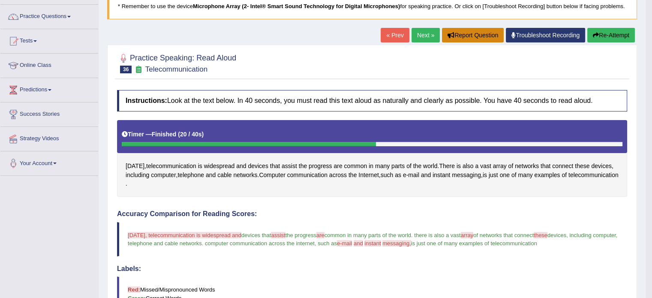
scroll to position [14, 0]
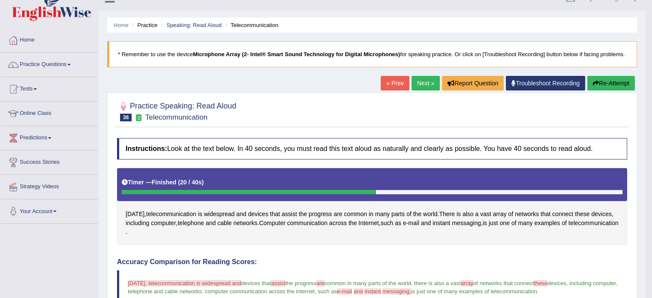
click at [602, 80] on button "Re-Attempt" at bounding box center [611, 83] width 48 height 15
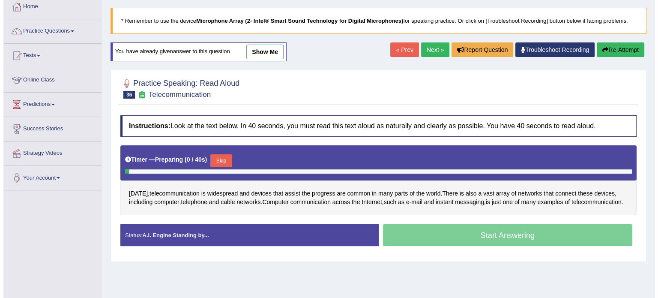
scroll to position [72, 0]
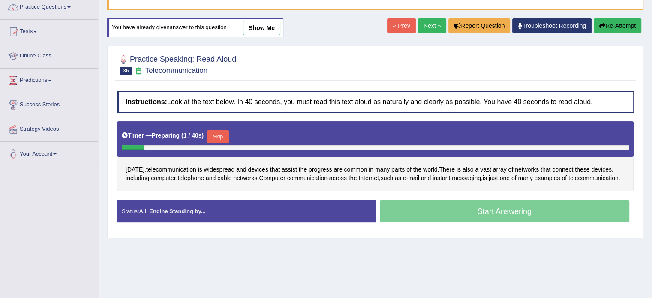
click at [225, 137] on button "Skip" at bounding box center [217, 136] width 21 height 13
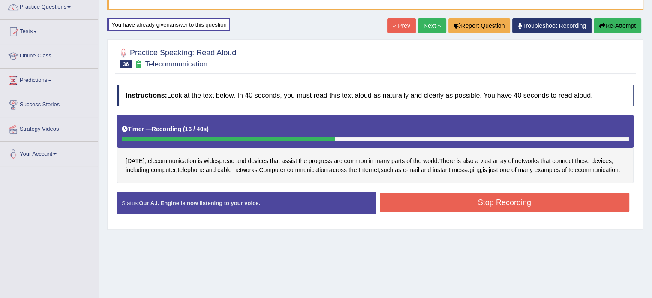
click at [463, 214] on div "Stop Recording" at bounding box center [504, 203] width 258 height 22
click at [465, 212] on button "Stop Recording" at bounding box center [505, 202] width 250 height 20
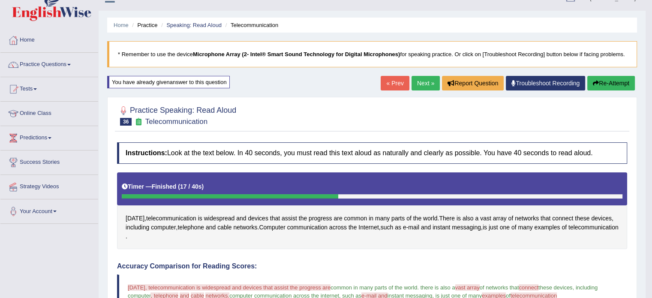
scroll to position [0, 0]
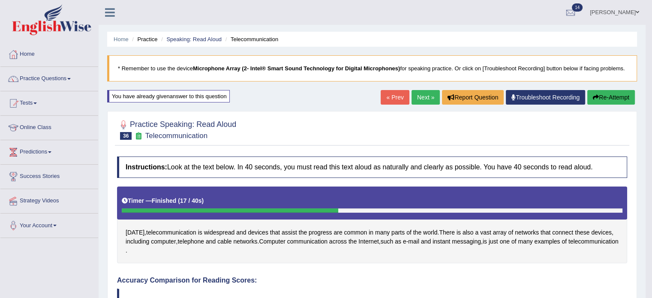
click at [631, 93] on button "Re-Attempt" at bounding box center [611, 97] width 48 height 15
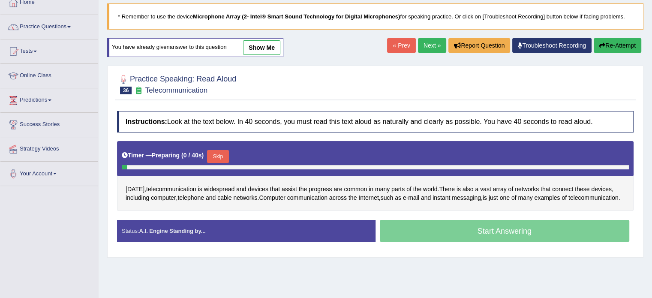
scroll to position [57, 0]
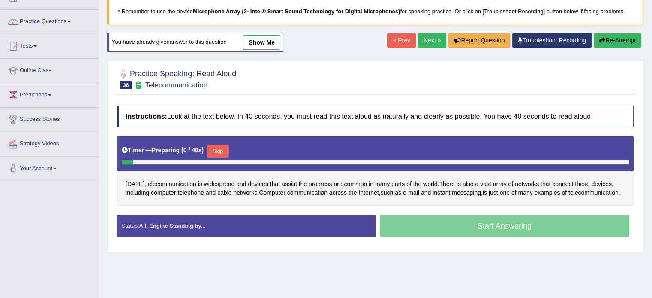
click at [219, 151] on button "Skip" at bounding box center [217, 151] width 21 height 13
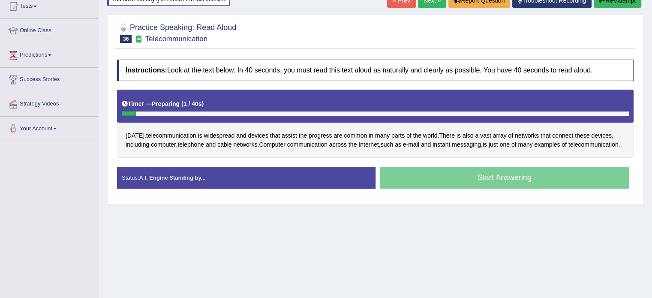
scroll to position [100, 0]
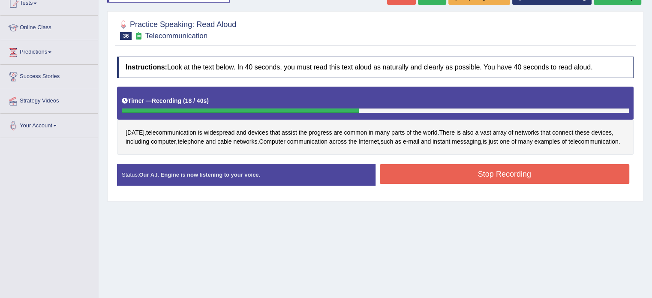
click at [468, 181] on button "Stop Recording" at bounding box center [505, 174] width 250 height 20
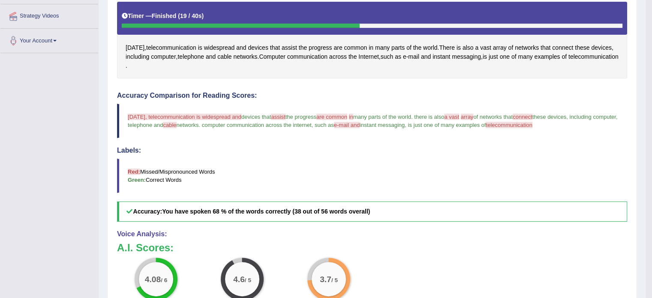
scroll to position [71, 0]
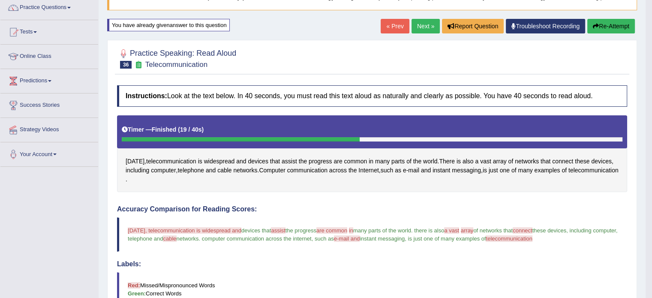
click at [418, 22] on link "Next »" at bounding box center [425, 26] width 28 height 15
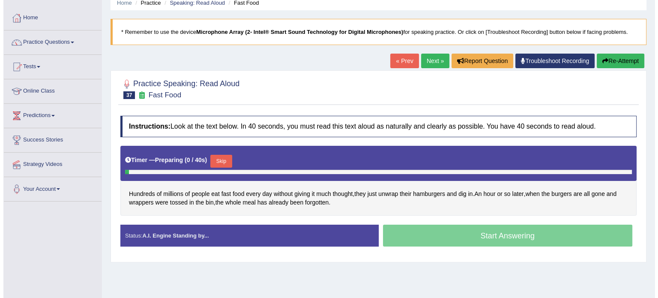
scroll to position [43, 0]
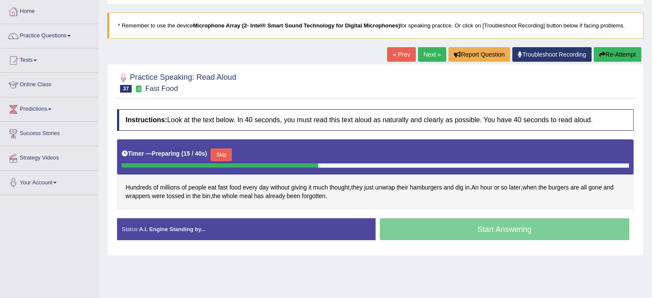
click at [225, 152] on button "Skip" at bounding box center [220, 154] width 21 height 13
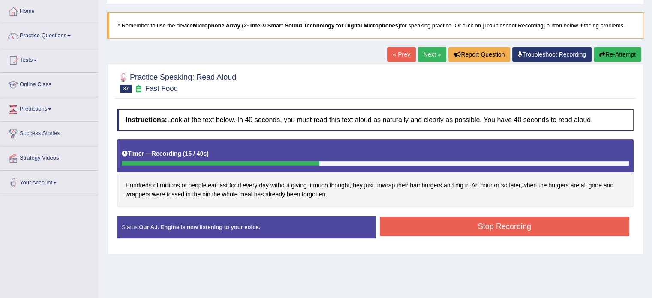
click at [492, 224] on button "Stop Recording" at bounding box center [505, 226] width 250 height 20
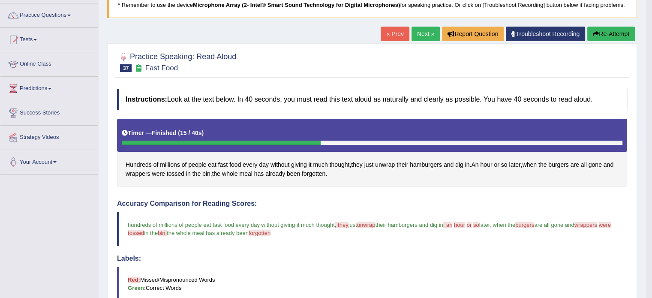
scroll to position [57, 0]
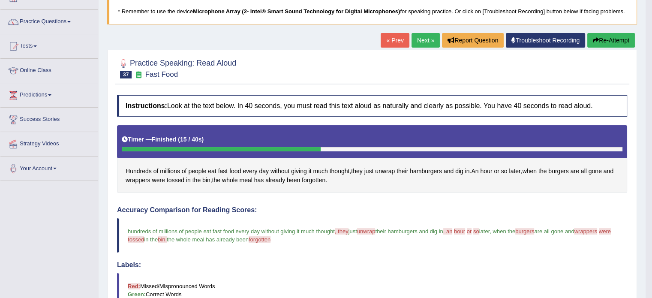
click at [416, 38] on link "Next »" at bounding box center [425, 40] width 28 height 15
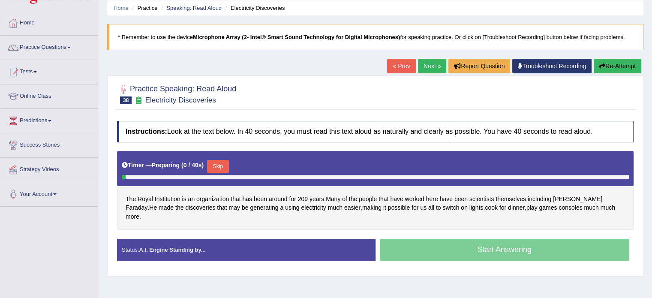
scroll to position [43, 0]
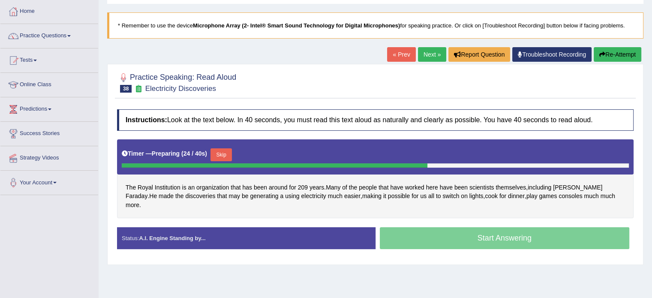
click at [226, 154] on button "Skip" at bounding box center [220, 154] width 21 height 13
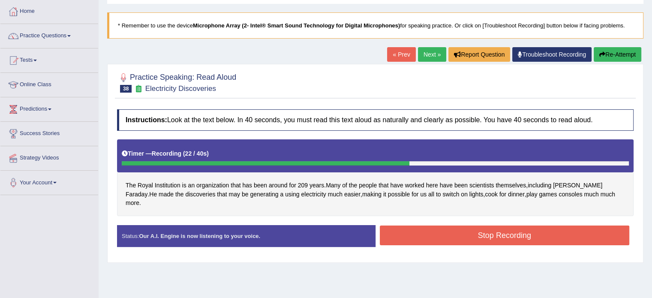
click at [490, 230] on button "Stop Recording" at bounding box center [505, 235] width 250 height 20
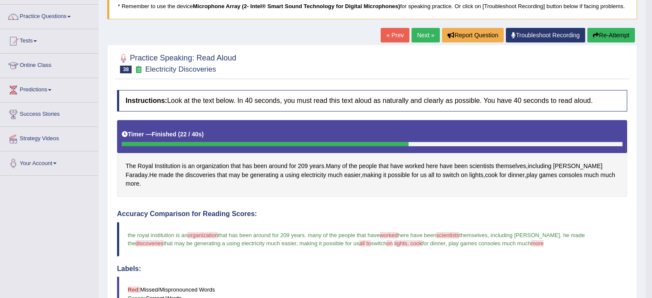
scroll to position [7, 0]
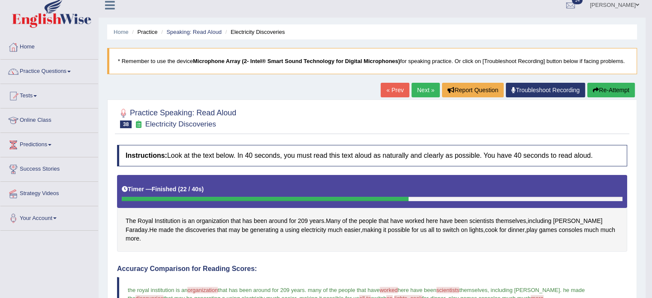
click at [427, 91] on link "Next »" at bounding box center [425, 90] width 28 height 15
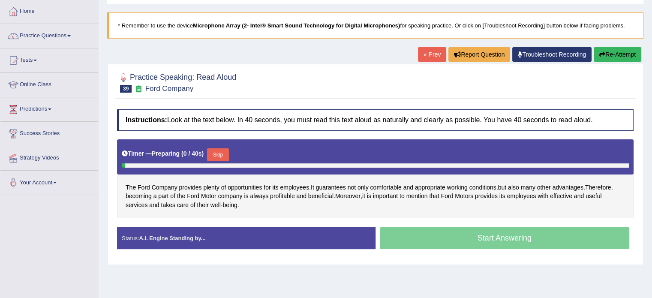
scroll to position [43, 0]
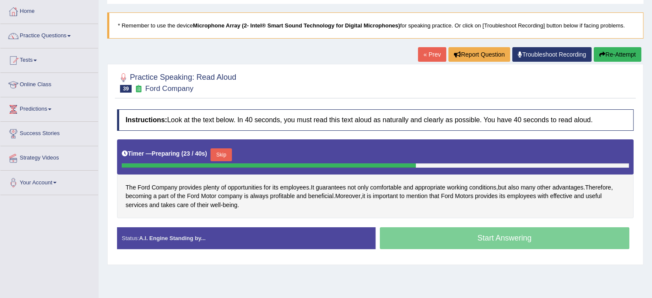
click at [228, 156] on button "Skip" at bounding box center [220, 154] width 21 height 13
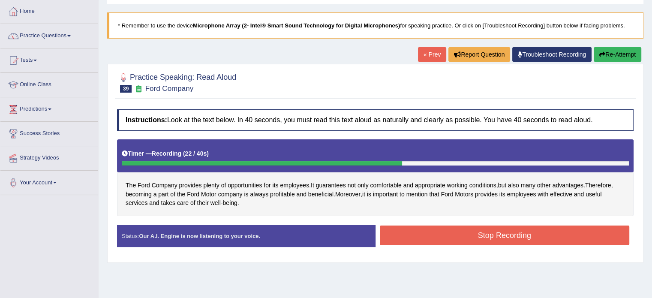
click at [470, 231] on button "Stop Recording" at bounding box center [505, 235] width 250 height 20
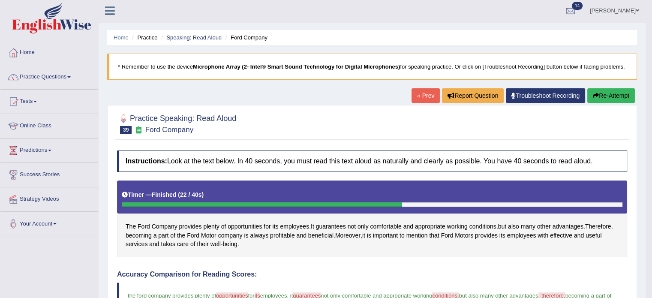
scroll to position [0, 0]
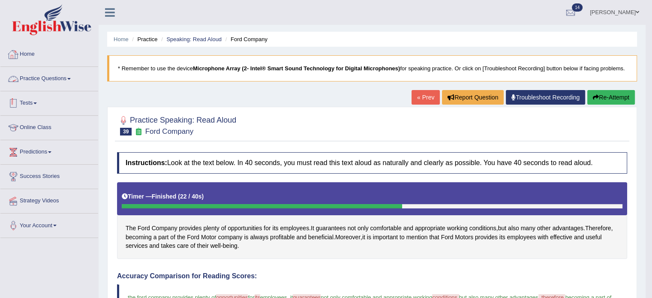
click at [31, 79] on link "Practice Questions" at bounding box center [49, 77] width 98 height 21
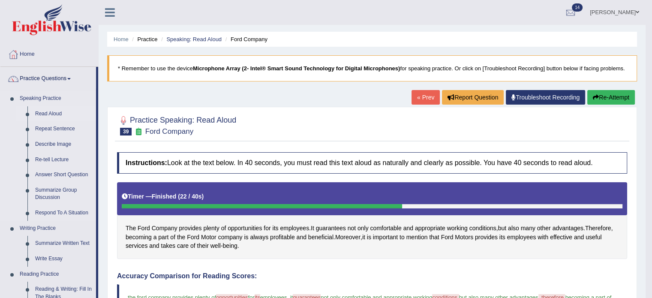
click at [48, 113] on link "Read Aloud" at bounding box center [63, 113] width 65 height 15
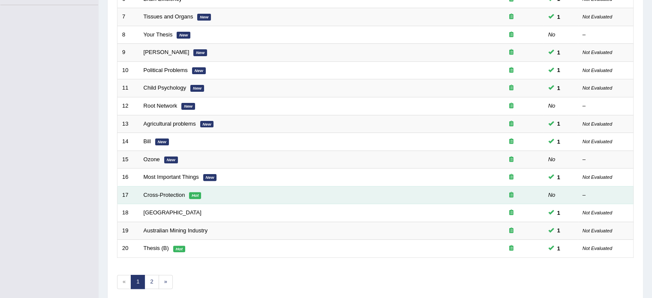
scroll to position [267, 0]
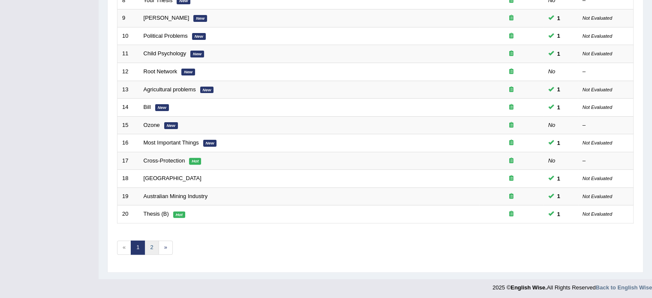
click at [148, 243] on link "2" at bounding box center [151, 247] width 14 height 14
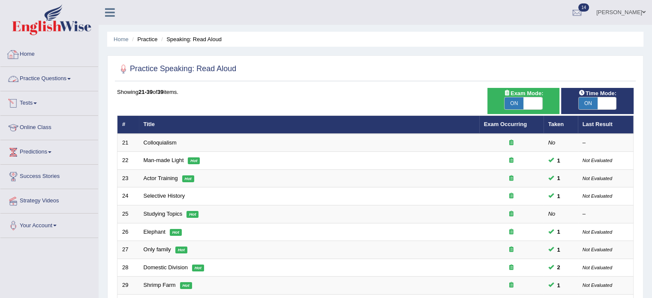
click at [28, 54] on link "Home" at bounding box center [49, 52] width 98 height 21
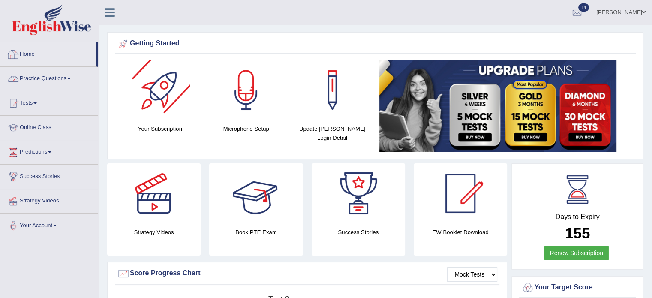
click at [52, 76] on link "Practice Questions" at bounding box center [49, 77] width 98 height 21
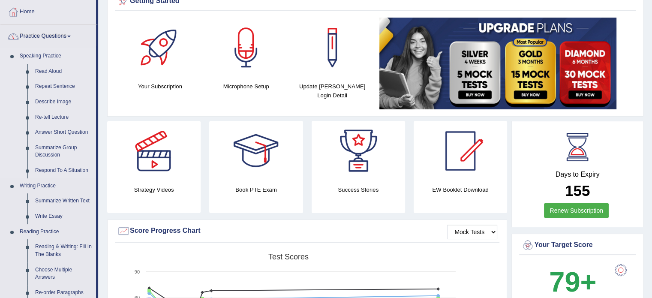
scroll to position [43, 0]
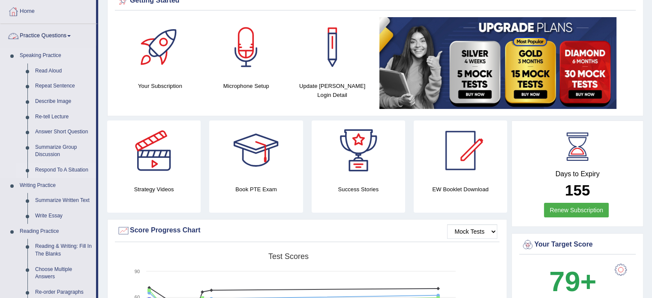
click at [48, 168] on link "Respond To A Situation" at bounding box center [63, 169] width 65 height 15
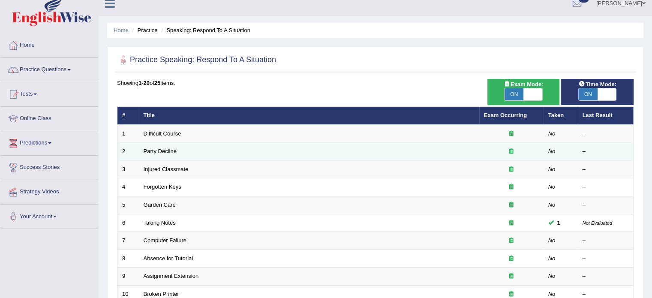
scroll to position [14, 0]
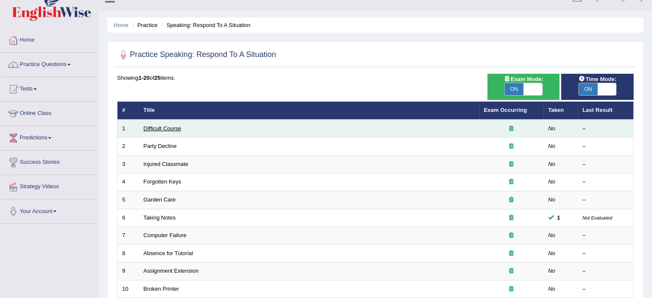
click at [170, 126] on link "Difficult Course" at bounding box center [163, 128] width 38 height 6
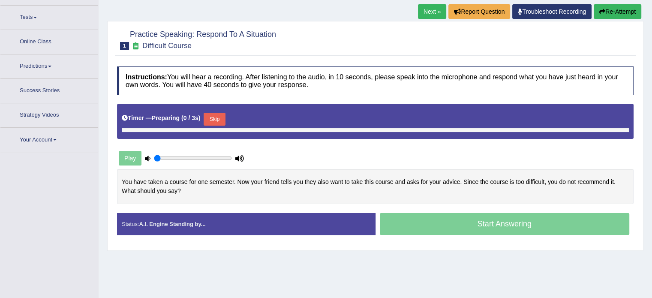
type input "0.8"
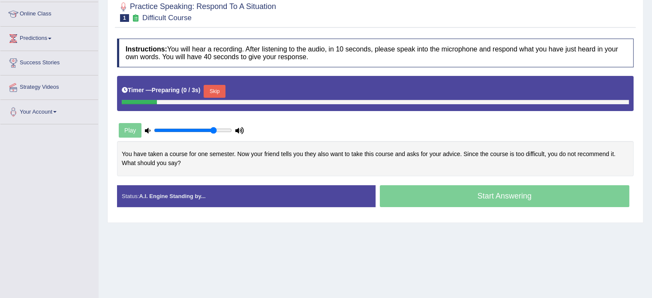
scroll to position [125, 0]
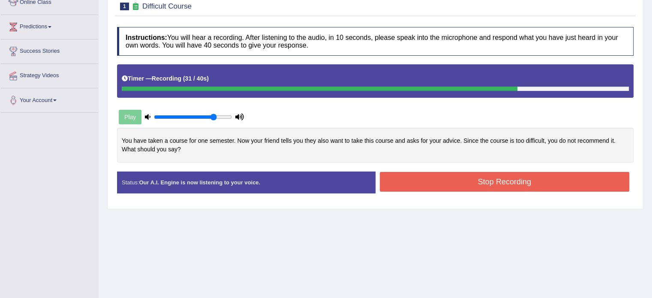
click at [447, 183] on button "Stop Recording" at bounding box center [505, 182] width 250 height 20
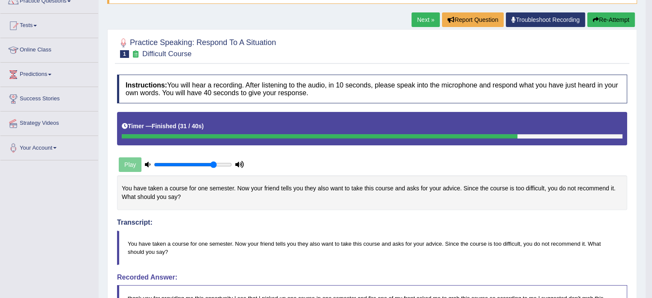
scroll to position [39, 0]
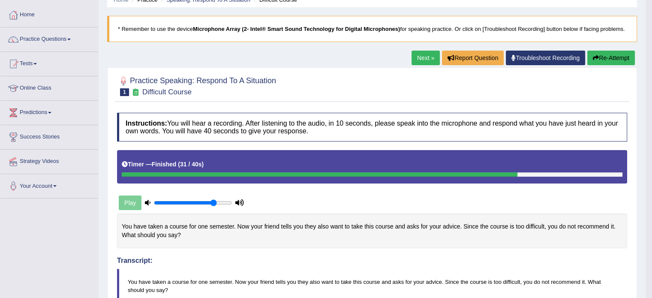
click at [599, 55] on button "Re-Attempt" at bounding box center [611, 58] width 48 height 15
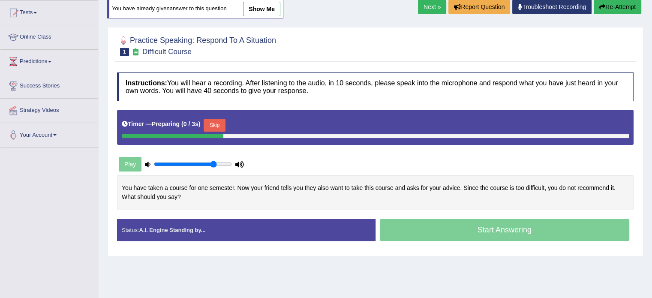
scroll to position [97, 0]
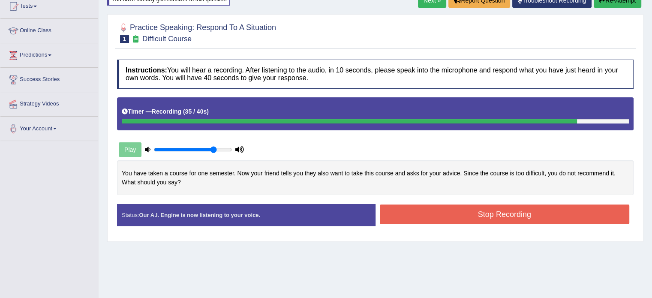
click at [472, 228] on div "Status: Our A.I. Engine is now listening to your voice. Start Answering Stop Re…" at bounding box center [375, 219] width 517 height 30
click at [469, 213] on button "Stop Recording" at bounding box center [505, 214] width 250 height 20
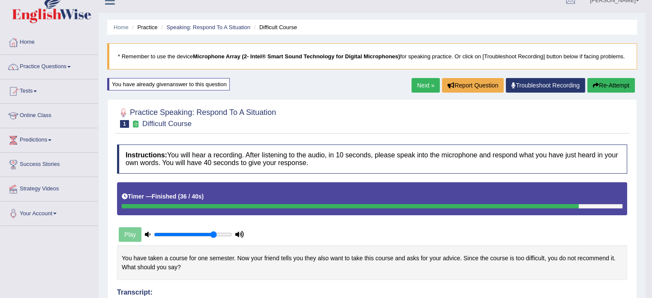
scroll to position [7, 0]
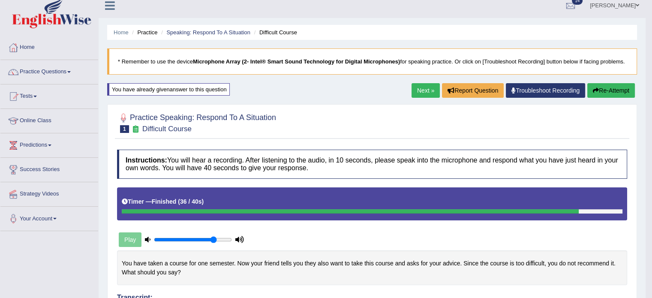
click at [421, 89] on link "Next »" at bounding box center [425, 90] width 28 height 15
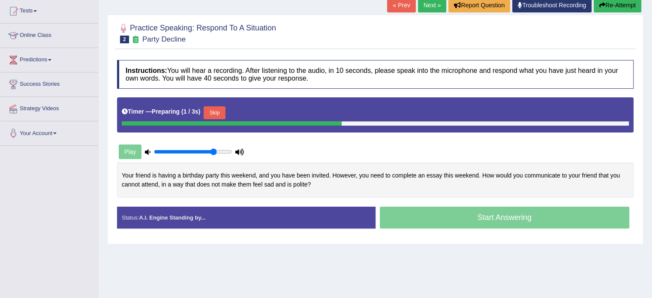
scroll to position [100, 0]
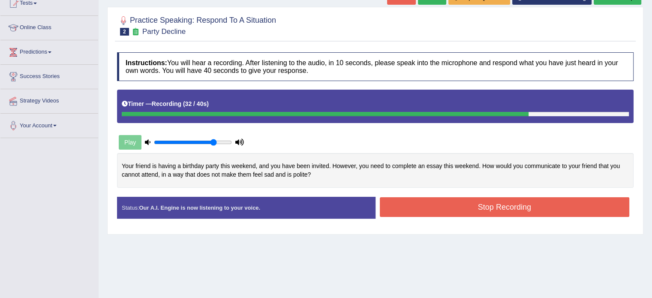
click at [475, 203] on button "Stop Recording" at bounding box center [505, 207] width 250 height 20
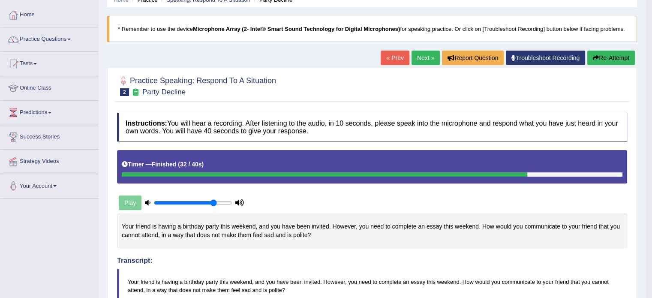
scroll to position [28, 0]
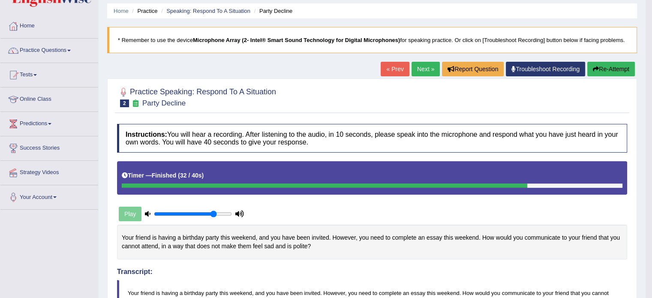
click at [424, 66] on link "Next »" at bounding box center [425, 69] width 28 height 15
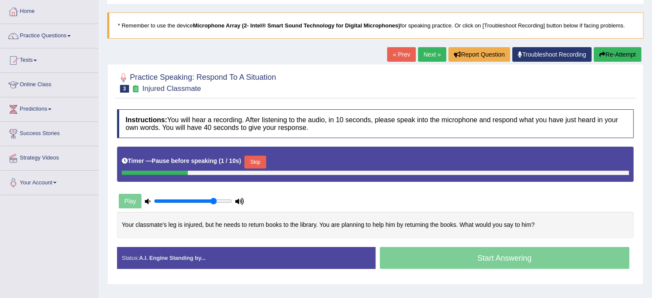
scroll to position [57, 0]
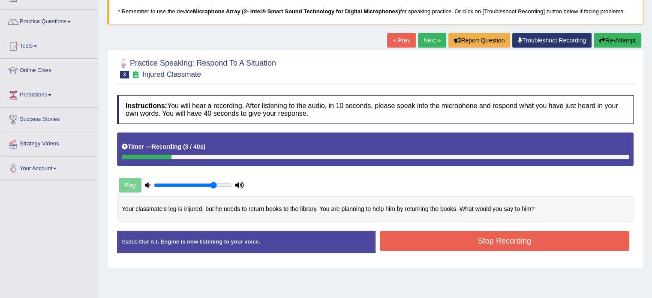
click at [601, 41] on icon "button" at bounding box center [602, 40] width 6 height 6
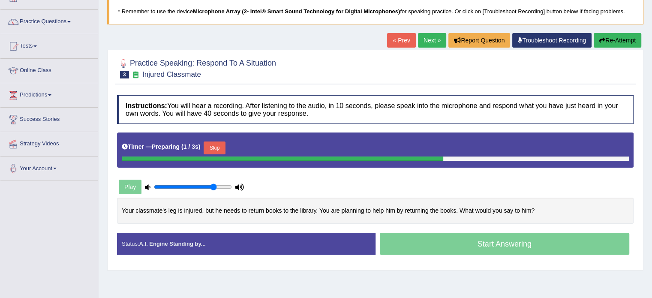
click at [223, 147] on button "Skip" at bounding box center [214, 147] width 21 height 13
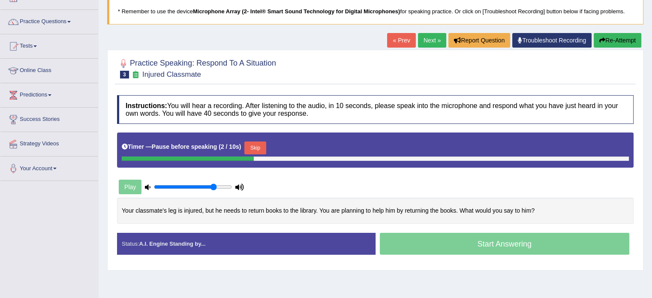
click at [256, 149] on button "Skip" at bounding box center [254, 147] width 21 height 13
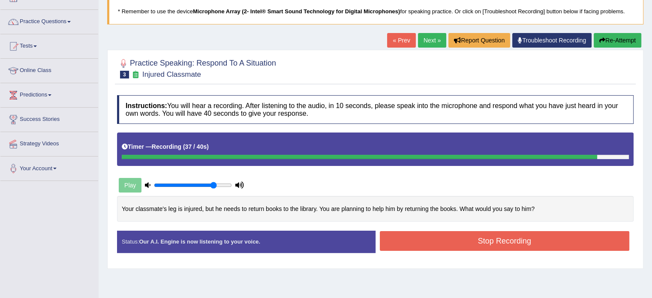
click at [495, 248] on button "Stop Recording" at bounding box center [505, 241] width 250 height 20
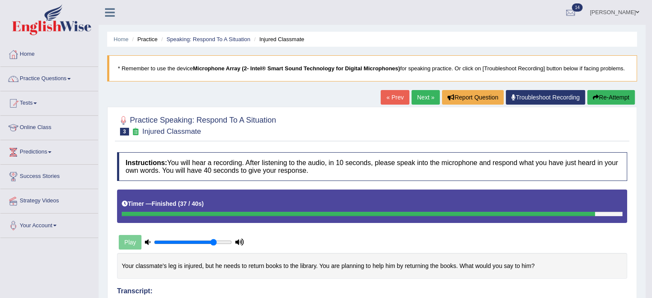
click at [422, 96] on link "Next »" at bounding box center [425, 97] width 28 height 15
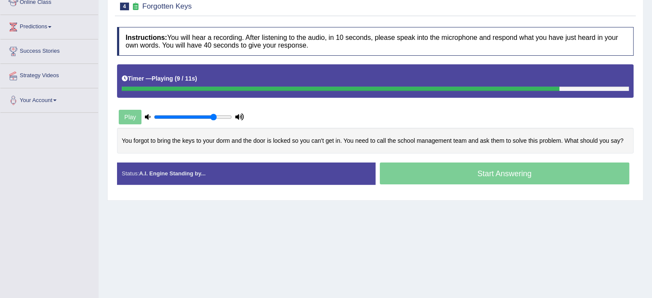
scroll to position [129, 0]
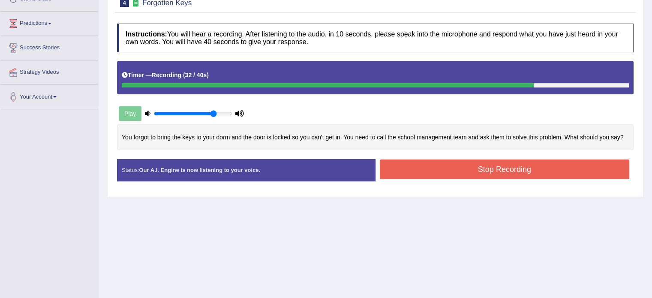
click at [486, 172] on button "Stop Recording" at bounding box center [505, 169] width 250 height 20
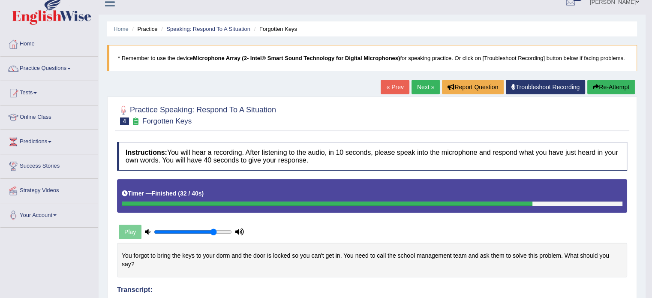
scroll to position [0, 0]
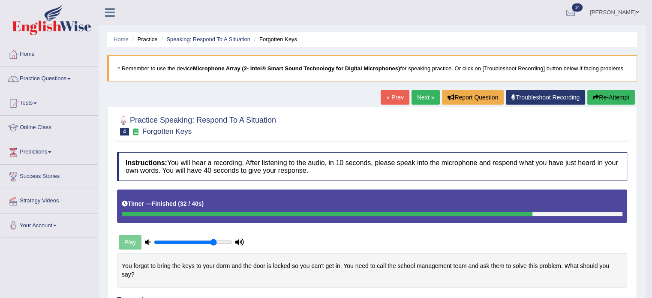
click at [422, 96] on link "Next »" at bounding box center [425, 97] width 28 height 15
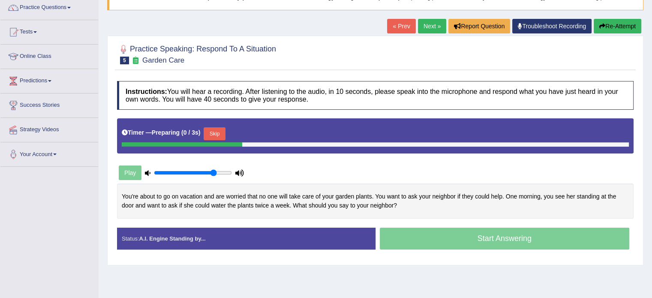
scroll to position [86, 0]
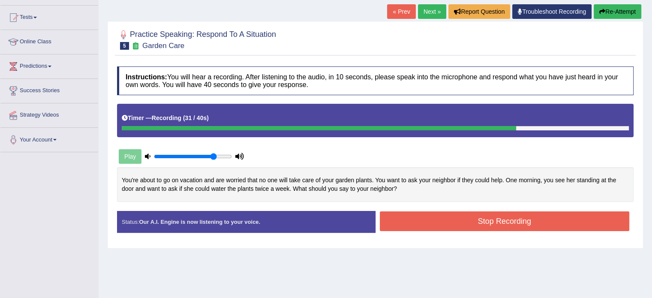
click at [511, 225] on button "Stop Recording" at bounding box center [505, 221] width 250 height 20
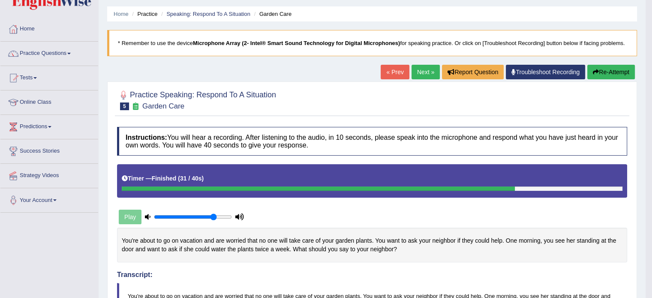
scroll to position [0, 0]
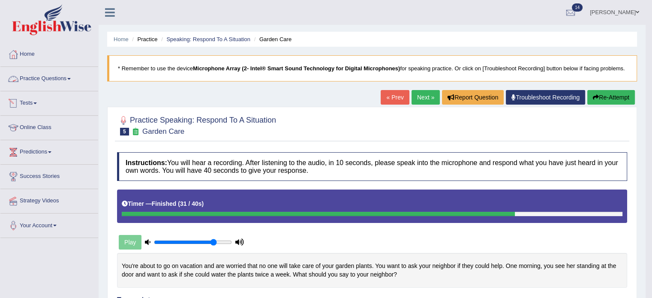
click at [69, 83] on link "Practice Questions" at bounding box center [49, 77] width 98 height 21
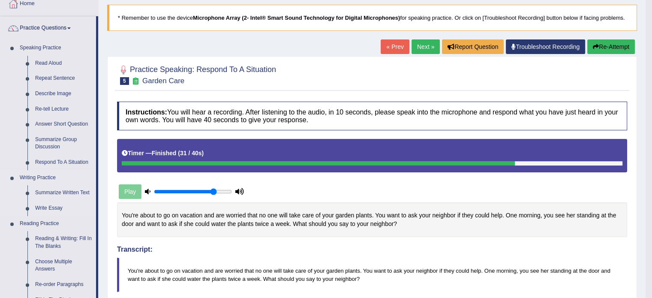
scroll to position [57, 0]
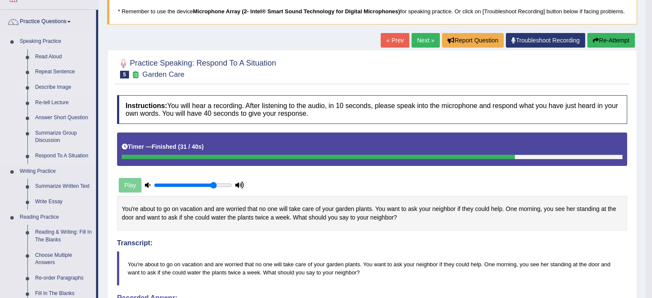
click at [45, 87] on link "Describe Image" at bounding box center [63, 87] width 65 height 15
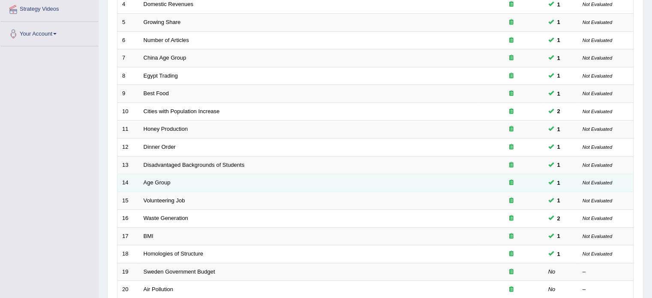
scroll to position [243, 0]
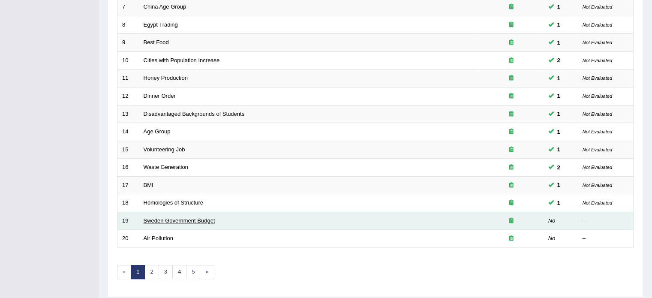
click at [183, 217] on link "Sweden Government Budget" at bounding box center [180, 220] width 72 height 6
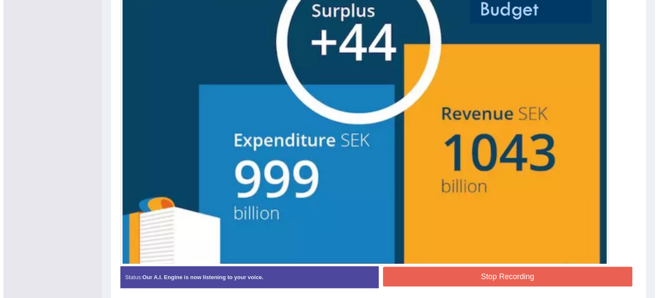
scroll to position [334, 0]
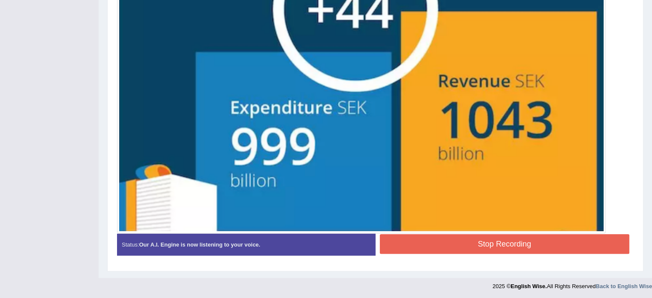
click at [508, 248] on button "Stop Recording" at bounding box center [505, 244] width 250 height 20
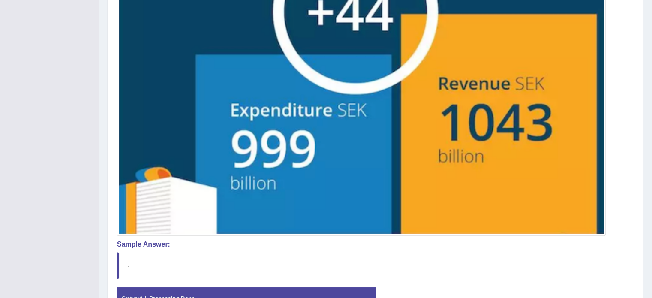
scroll to position [385, 0]
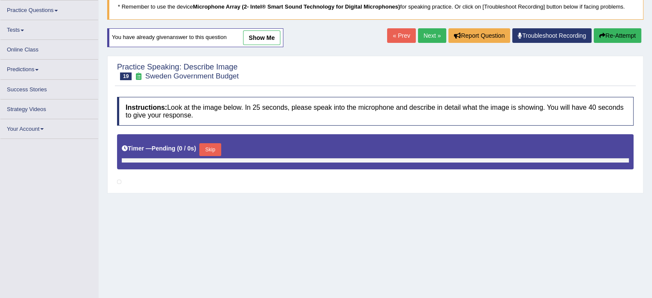
scroll to position [71, 0]
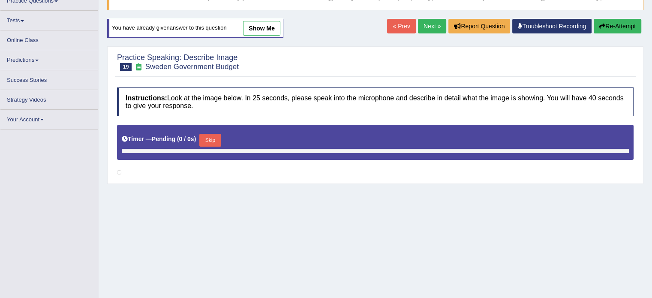
click at [275, 31] on link "show me" at bounding box center [261, 28] width 37 height 15
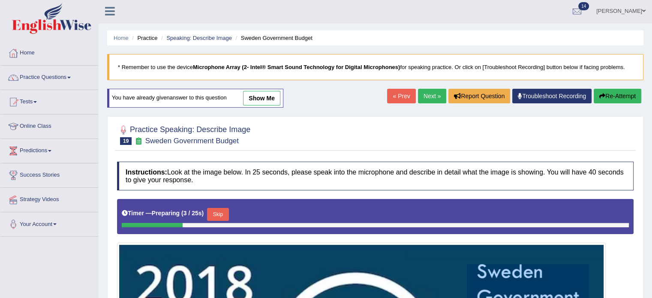
scroll to position [0, 0]
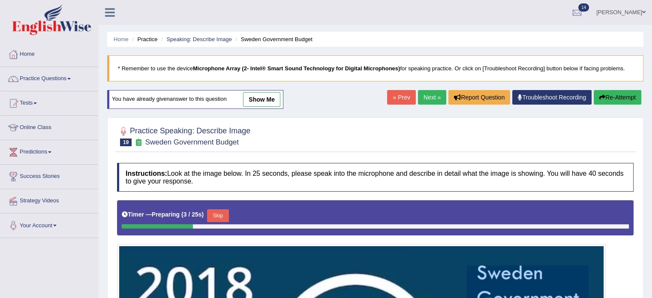
click at [262, 99] on link "show me" at bounding box center [261, 99] width 37 height 15
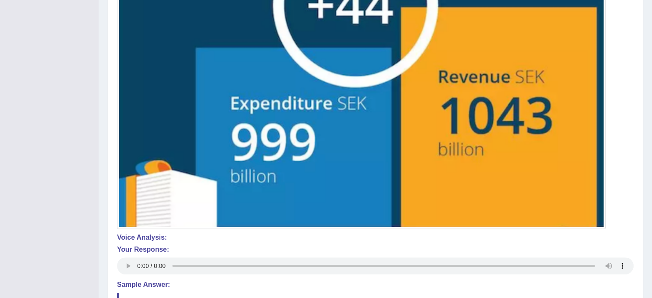
scroll to position [437, 0]
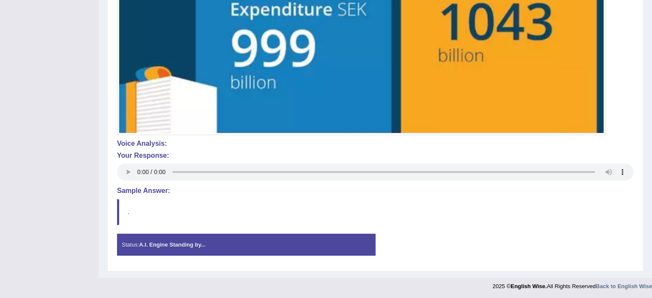
click at [182, 241] on strong "A.I. Engine Standing by..." at bounding box center [172, 244] width 66 height 6
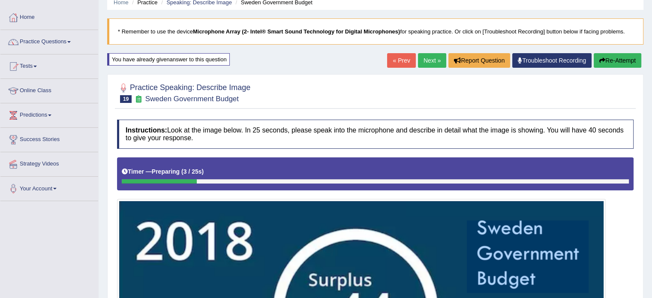
scroll to position [36, 0]
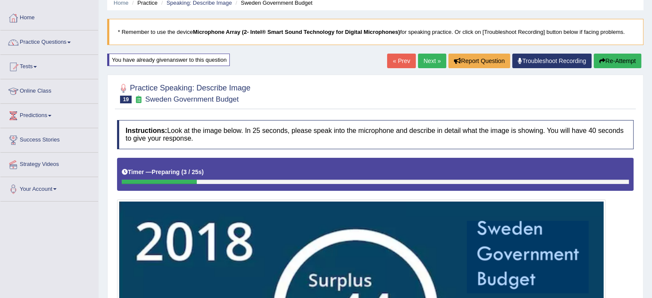
click at [194, 59] on div "You have already given answer to this question" at bounding box center [168, 60] width 123 height 12
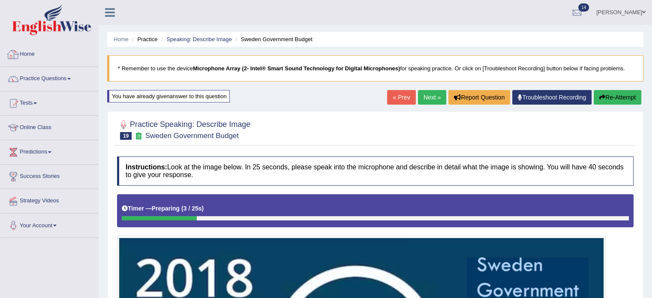
click at [20, 53] on link "Home" at bounding box center [49, 52] width 98 height 21
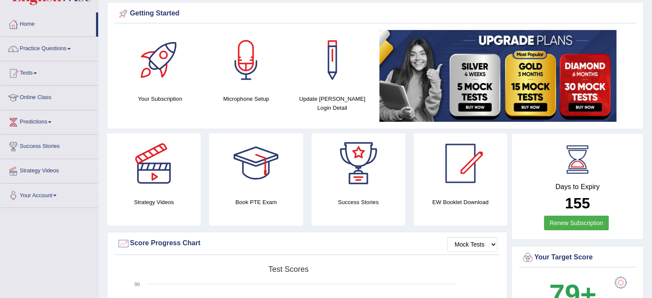
scroll to position [28, 0]
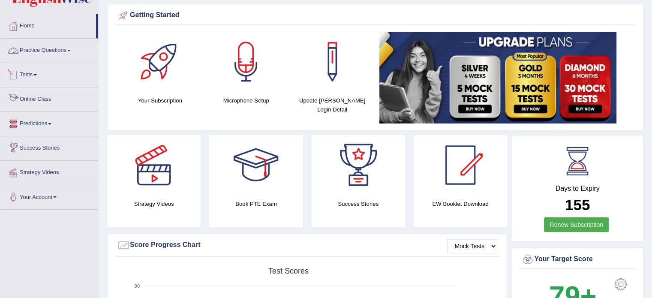
click at [65, 45] on link "Practice Questions" at bounding box center [49, 49] width 98 height 21
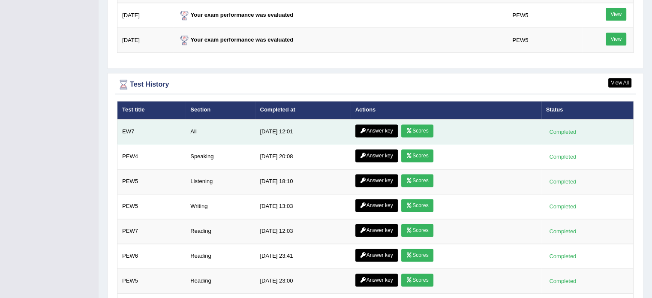
scroll to position [1129, 0]
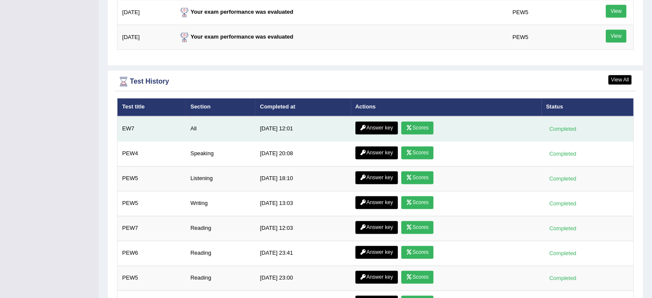
click at [369, 121] on link "Answer key" at bounding box center [376, 127] width 42 height 13
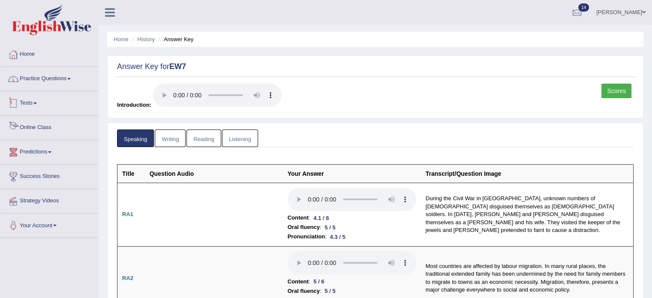
click at [77, 78] on link "Practice Questions" at bounding box center [49, 77] width 98 height 21
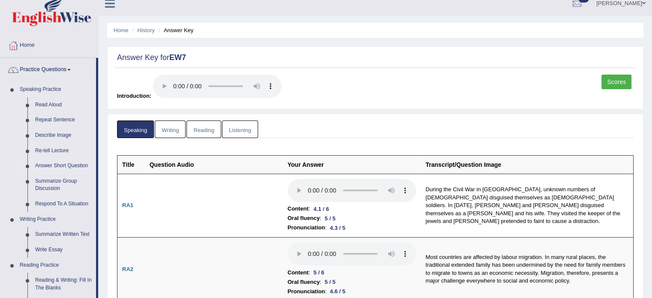
scroll to position [14, 0]
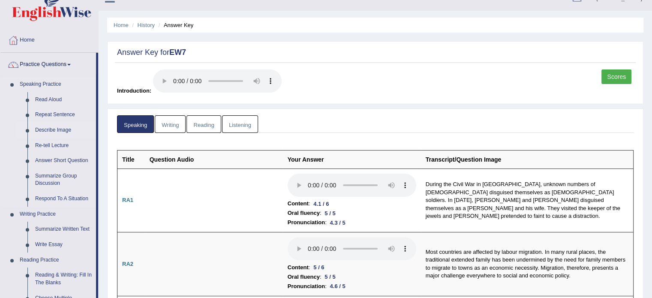
click at [43, 128] on link "Describe Image" at bounding box center [63, 130] width 65 height 15
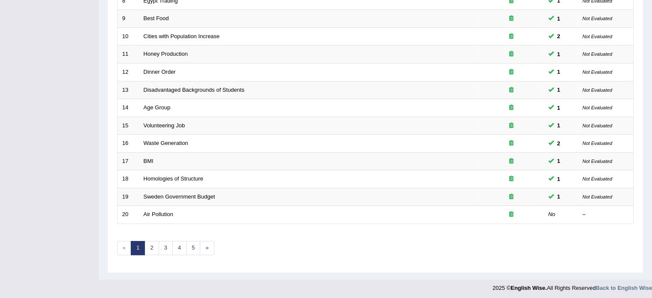
scroll to position [267, 0]
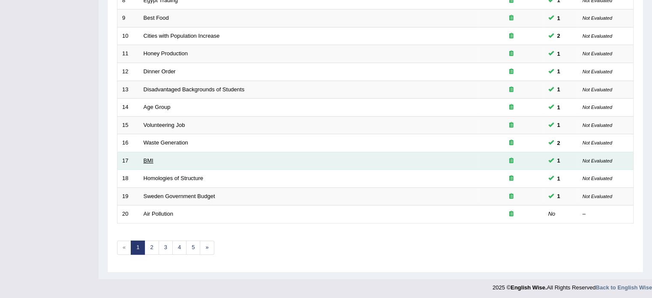
click at [144, 159] on link "BMI" at bounding box center [149, 160] width 10 height 6
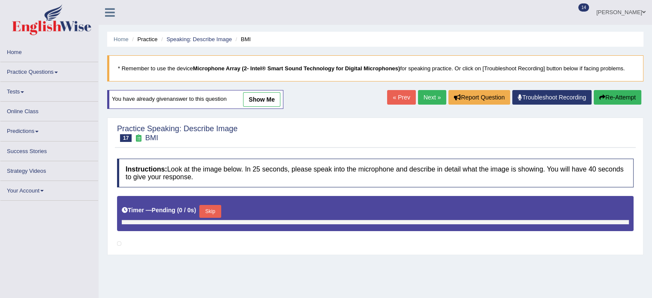
click at [254, 102] on link "show me" at bounding box center [261, 99] width 37 height 15
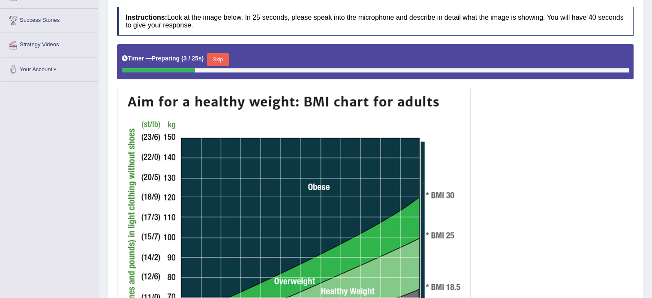
scroll to position [45, 0]
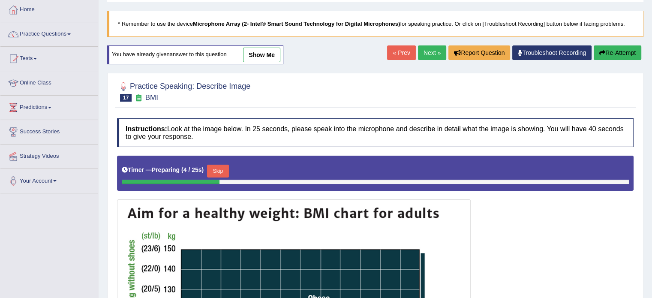
click at [266, 51] on link "show me" at bounding box center [261, 55] width 37 height 15
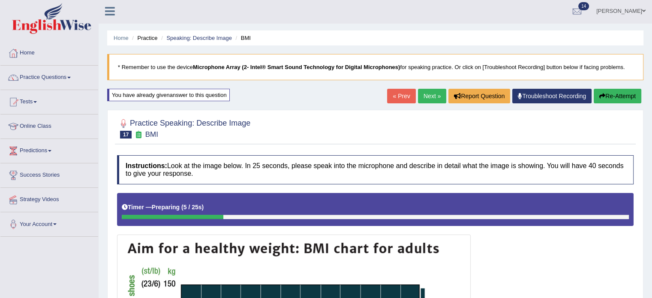
scroll to position [0, 0]
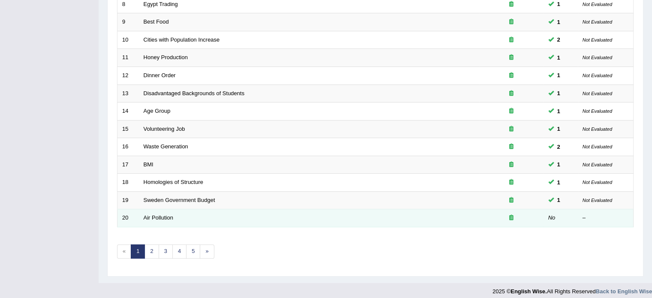
scroll to position [267, 0]
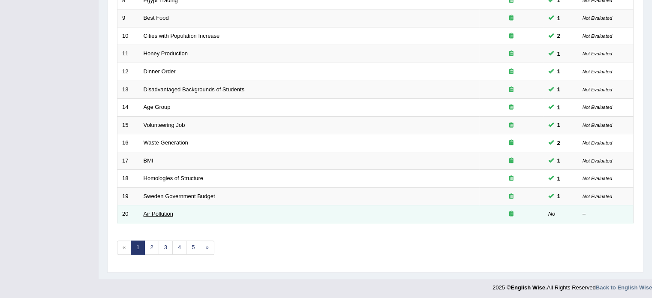
click at [159, 210] on link "Air Pollution" at bounding box center [159, 213] width 30 height 6
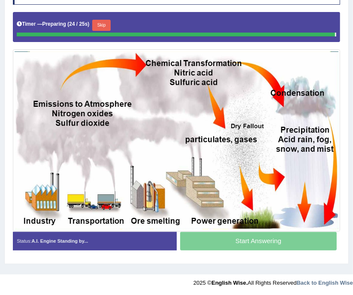
scroll to position [171, 0]
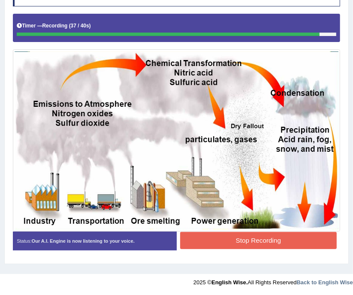
click at [253, 240] on button "Stop Recording" at bounding box center [258, 240] width 156 height 17
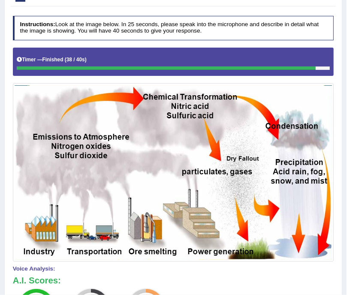
scroll to position [86, 0]
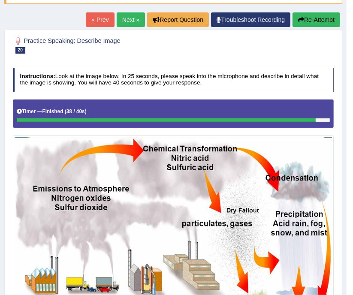
click at [311, 19] on button "Re-Attempt" at bounding box center [316, 19] width 48 height 15
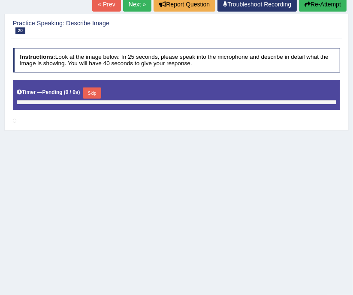
scroll to position [143, 0]
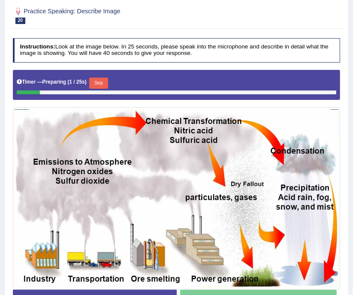
click at [103, 81] on button "Skip" at bounding box center [98, 83] width 18 height 11
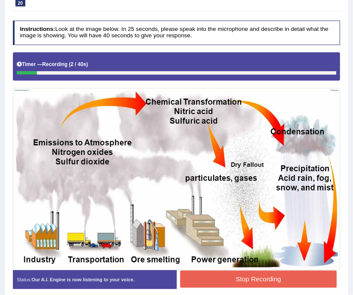
scroll to position [192, 0]
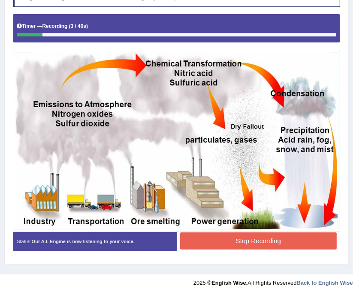
click at [249, 243] on button "Stop Recording" at bounding box center [258, 240] width 156 height 17
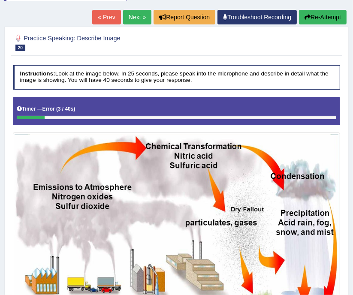
scroll to position [107, 0]
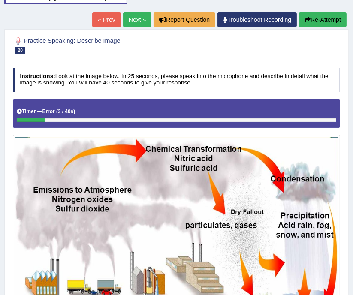
click at [319, 20] on button "Re-Attempt" at bounding box center [323, 19] width 48 height 15
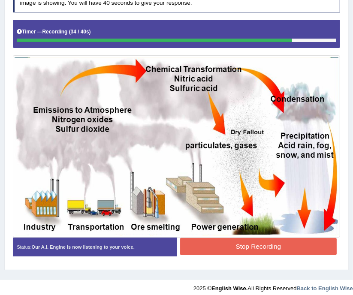
scroll to position [192, 0]
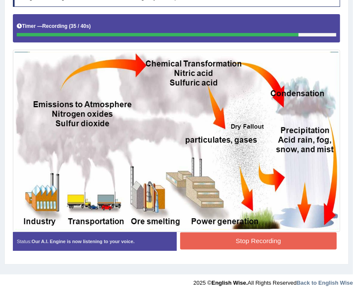
click at [254, 245] on button "Stop Recording" at bounding box center [258, 240] width 156 height 17
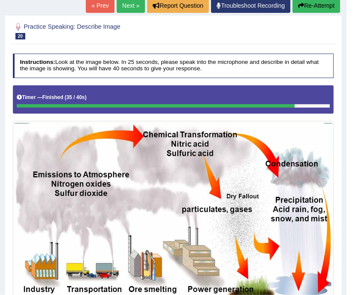
scroll to position [50, 0]
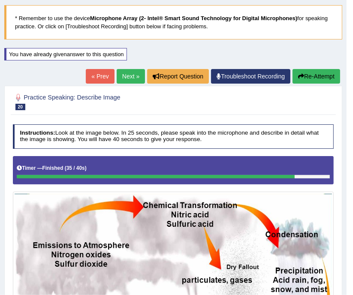
click at [122, 75] on link "Next »" at bounding box center [131, 76] width 28 height 15
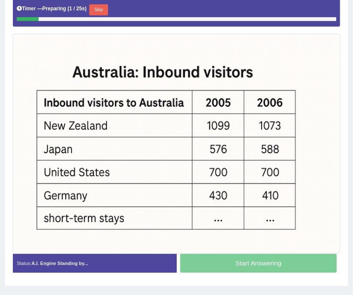
scroll to position [190, 0]
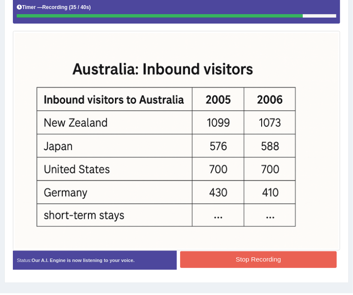
click at [261, 260] on button "Stop Recording" at bounding box center [258, 259] width 156 height 17
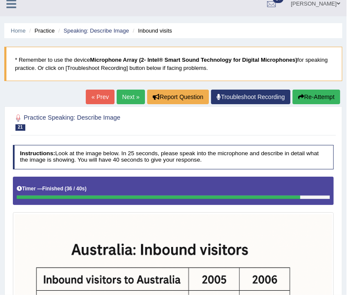
scroll to position [4, 0]
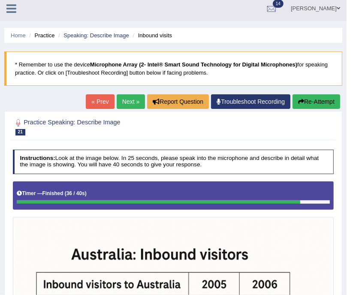
click at [315, 101] on button "Re-Attempt" at bounding box center [316, 101] width 48 height 15
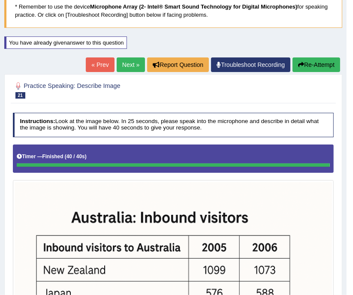
scroll to position [46, 0]
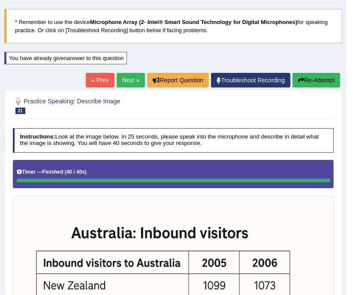
click at [129, 83] on link "Next »" at bounding box center [131, 80] width 28 height 15
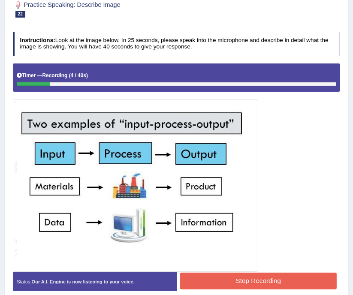
scroll to position [86, 0]
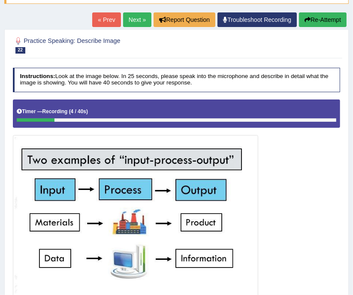
click at [319, 22] on button "Re-Attempt" at bounding box center [323, 19] width 48 height 15
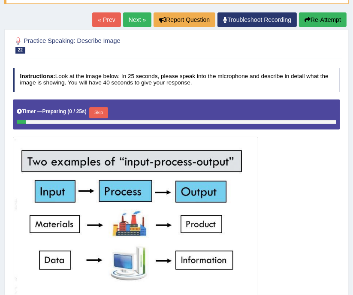
scroll to position [100, 0]
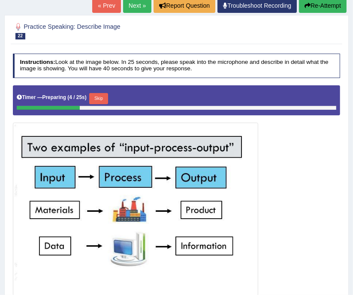
click at [104, 99] on button "Skip" at bounding box center [98, 98] width 18 height 11
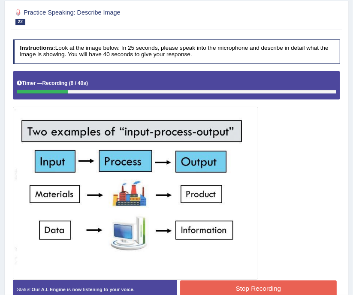
scroll to position [143, 0]
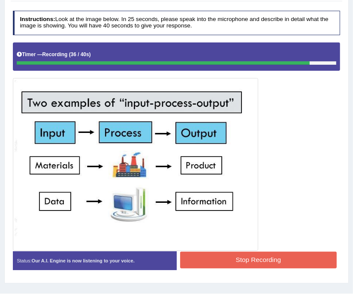
click at [262, 258] on button "Stop Recording" at bounding box center [258, 260] width 156 height 17
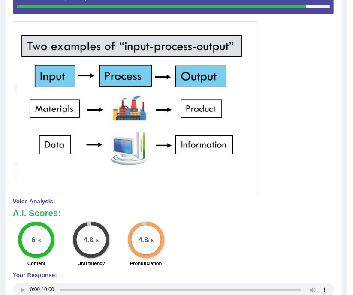
scroll to position [200, 0]
